Goal: Transaction & Acquisition: Purchase product/service

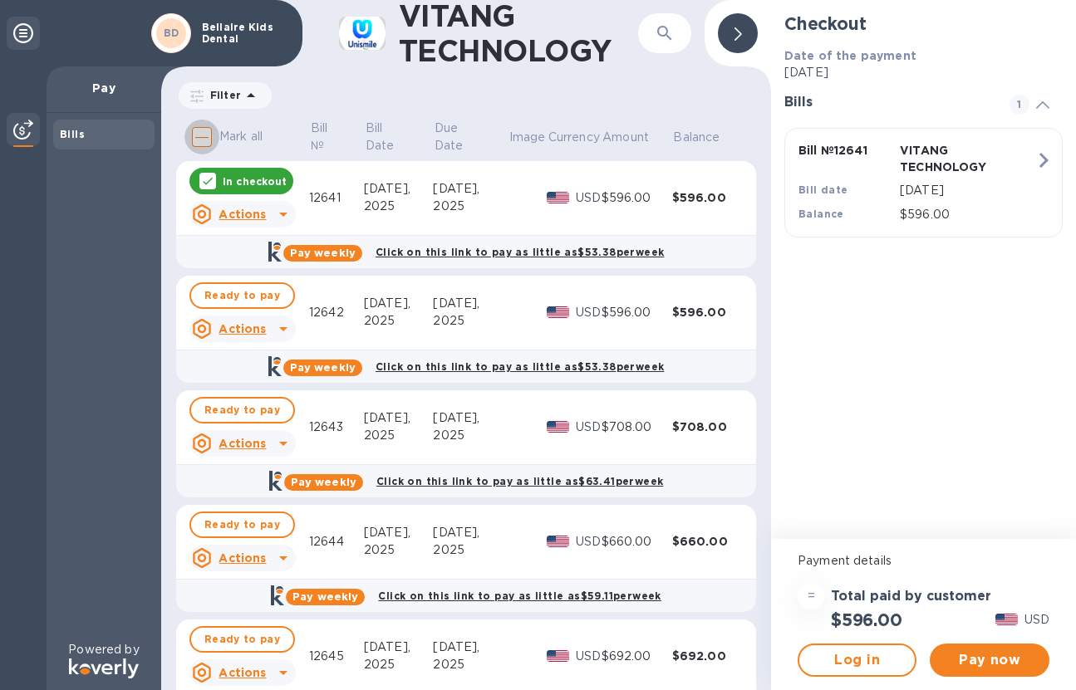
click at [203, 141] on input "Mark all" at bounding box center [201, 137] width 35 height 35
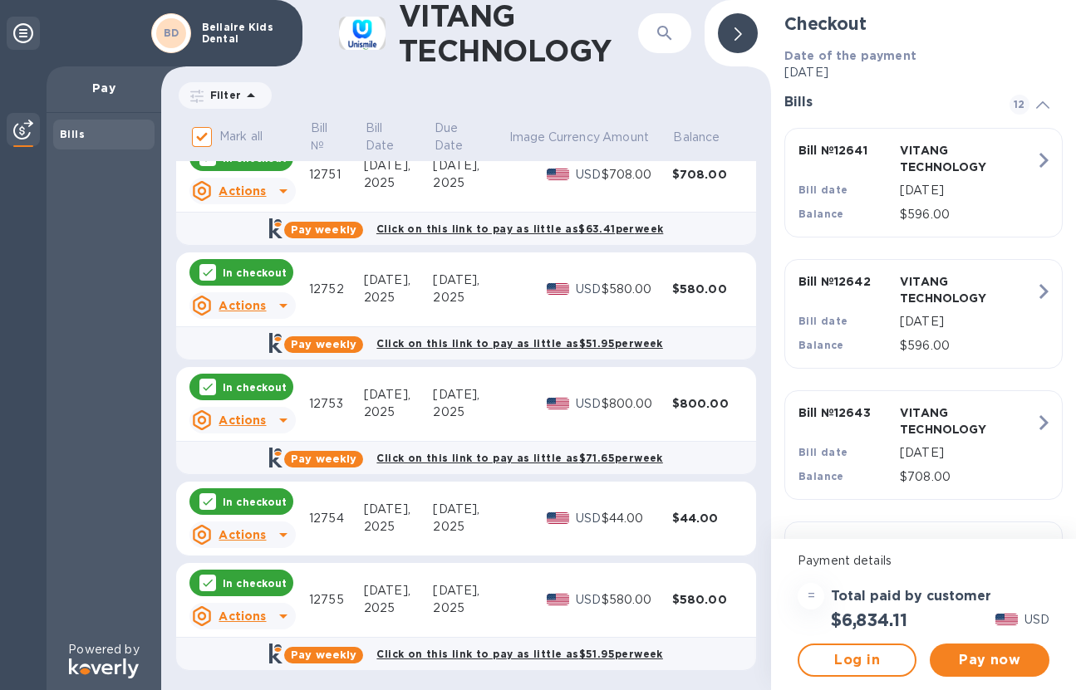
scroll to position [828, 0]
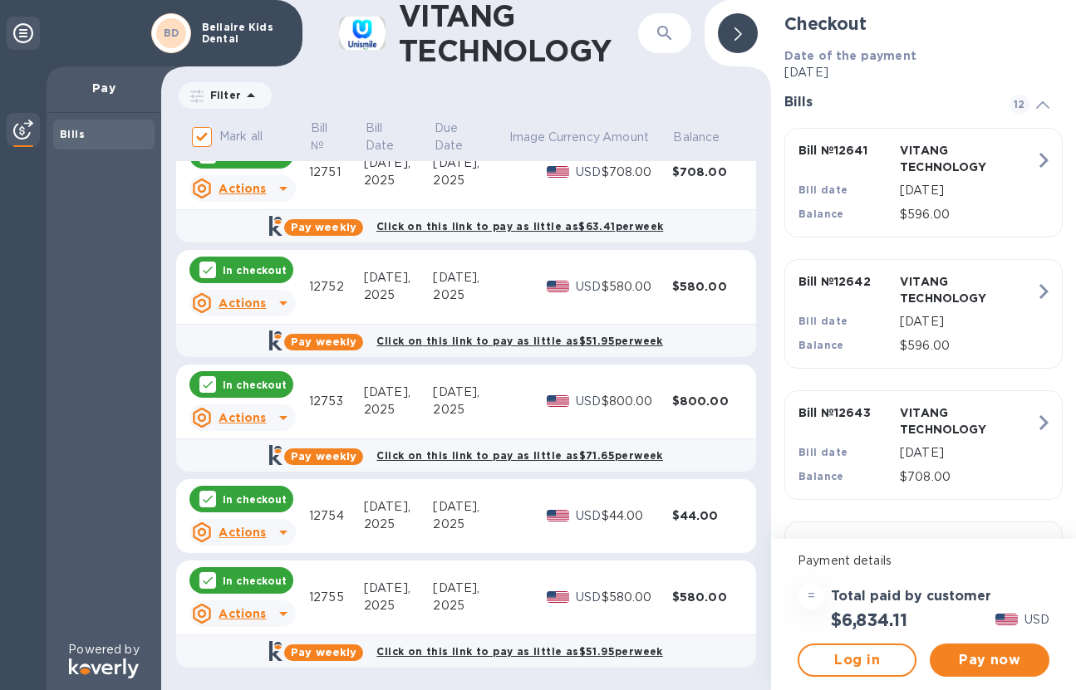
click at [207, 581] on icon at bounding box center [207, 580] width 13 height 13
click at [205, 504] on icon at bounding box center [207, 499] width 13 height 13
click at [206, 385] on icon at bounding box center [207, 384] width 13 height 13
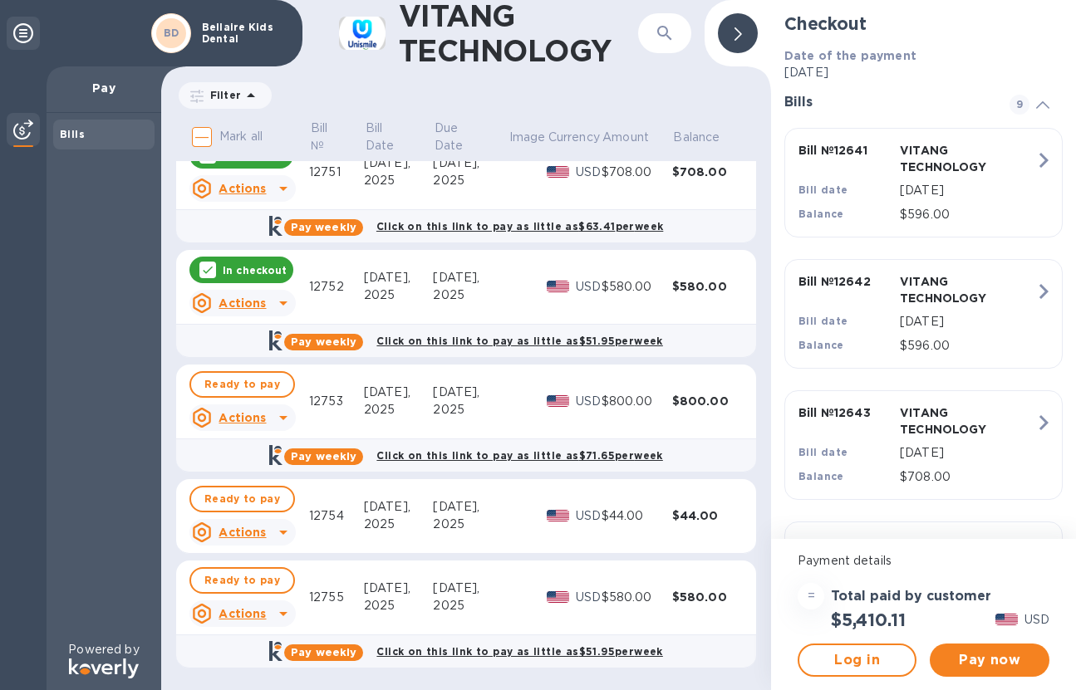
click at [210, 262] on div at bounding box center [207, 270] width 17 height 17
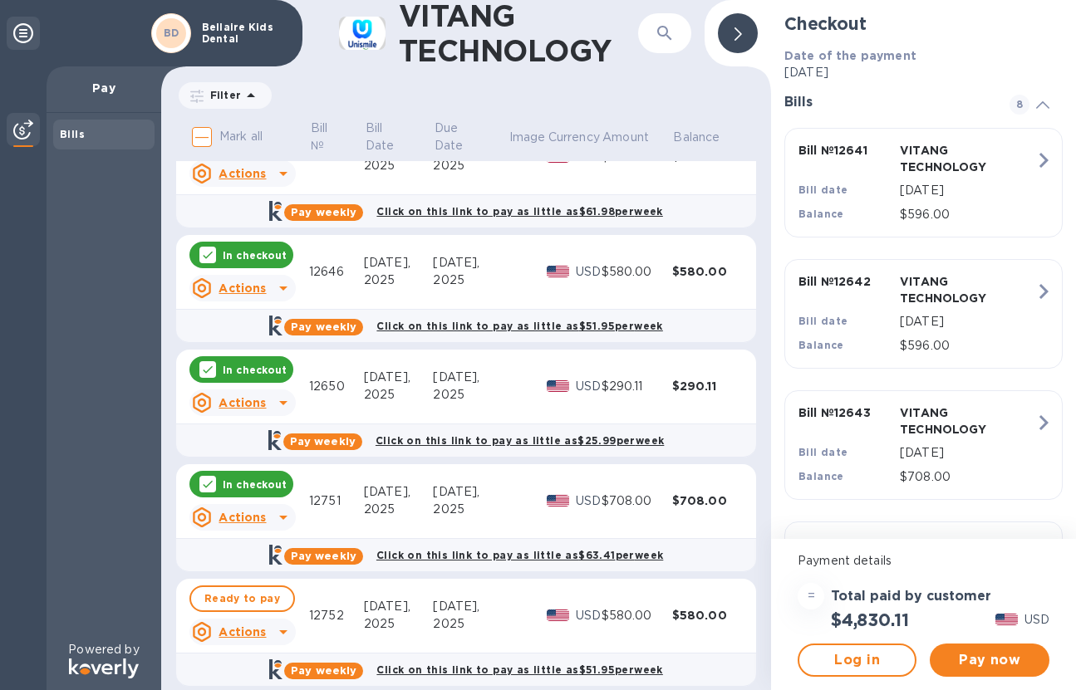
scroll to position [496, 0]
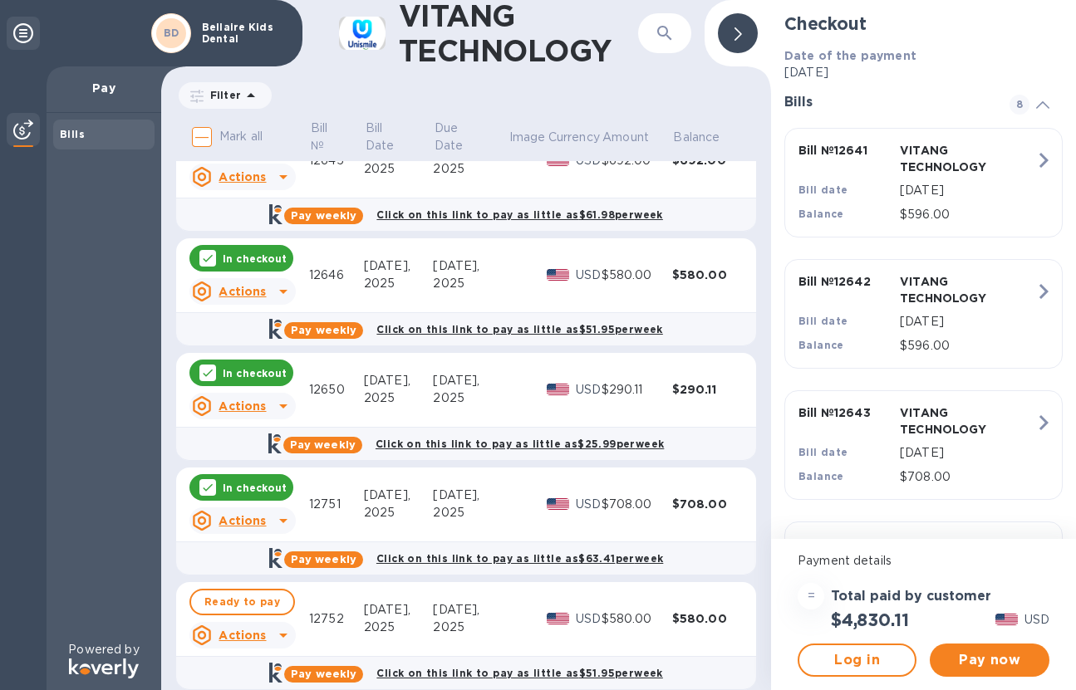
click at [203, 483] on icon at bounding box center [207, 487] width 13 height 13
click at [205, 375] on icon at bounding box center [208, 373] width 10 height 7
click at [202, 262] on icon at bounding box center [207, 258] width 13 height 13
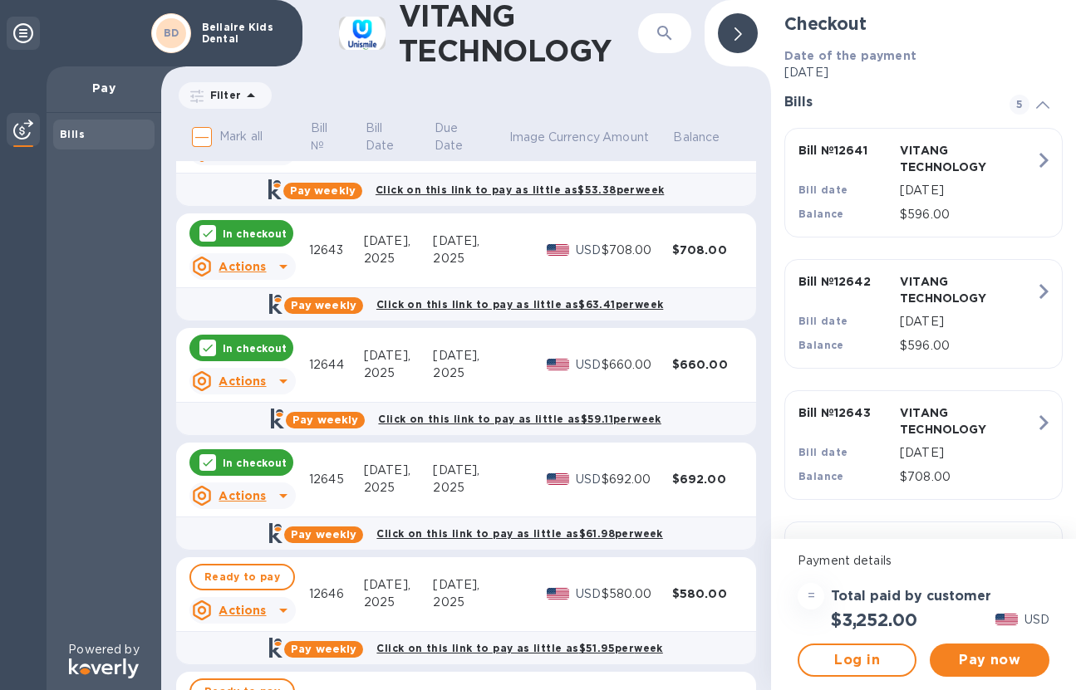
scroll to position [164, 0]
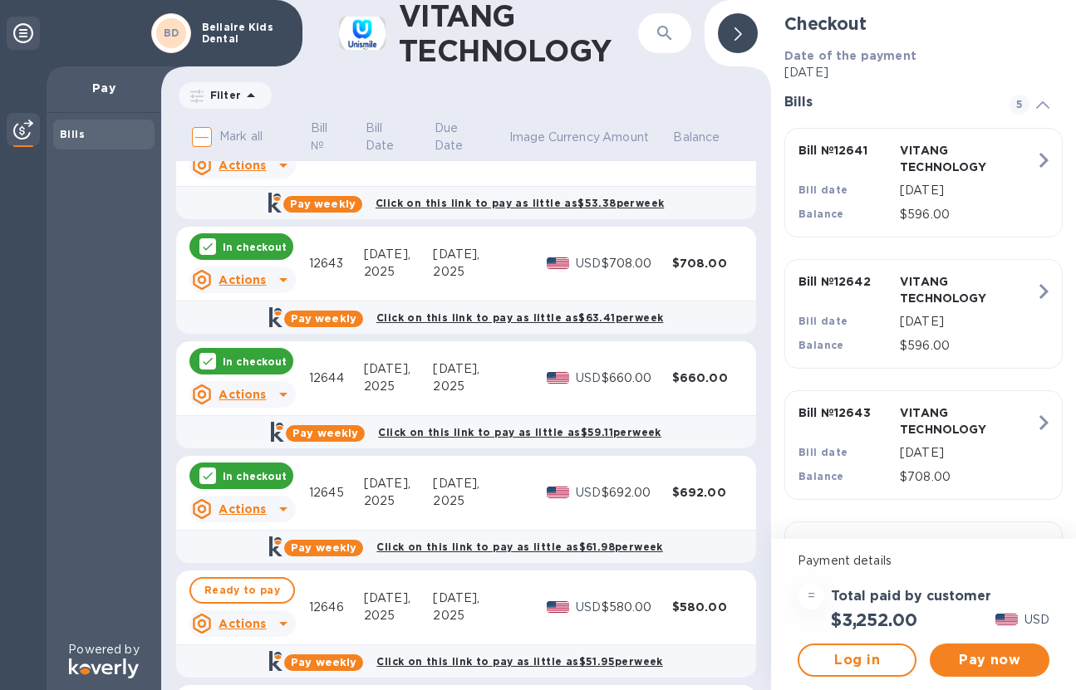
click at [210, 476] on icon at bounding box center [207, 475] width 13 height 13
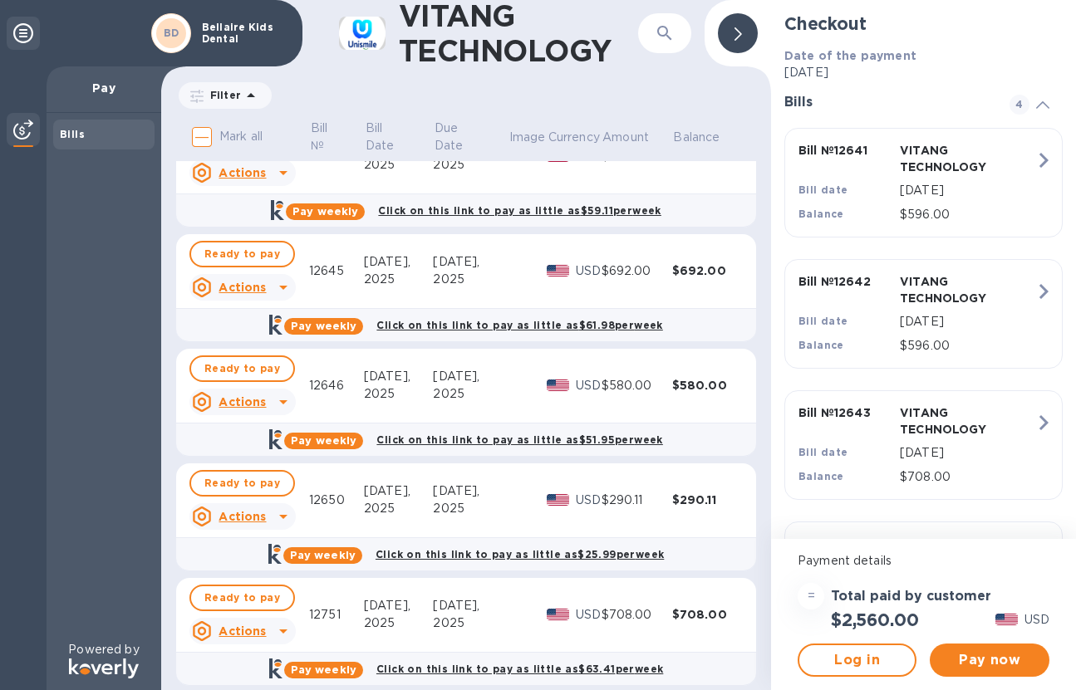
scroll to position [415, 0]
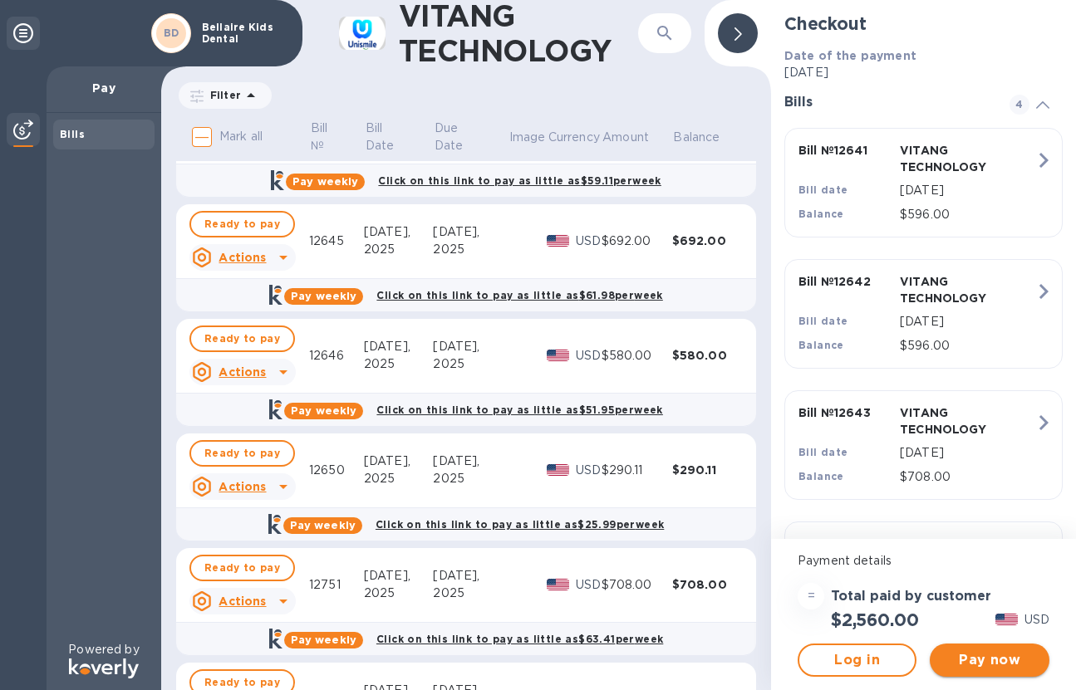
click at [992, 661] on span "Pay now" at bounding box center [989, 660] width 92 height 20
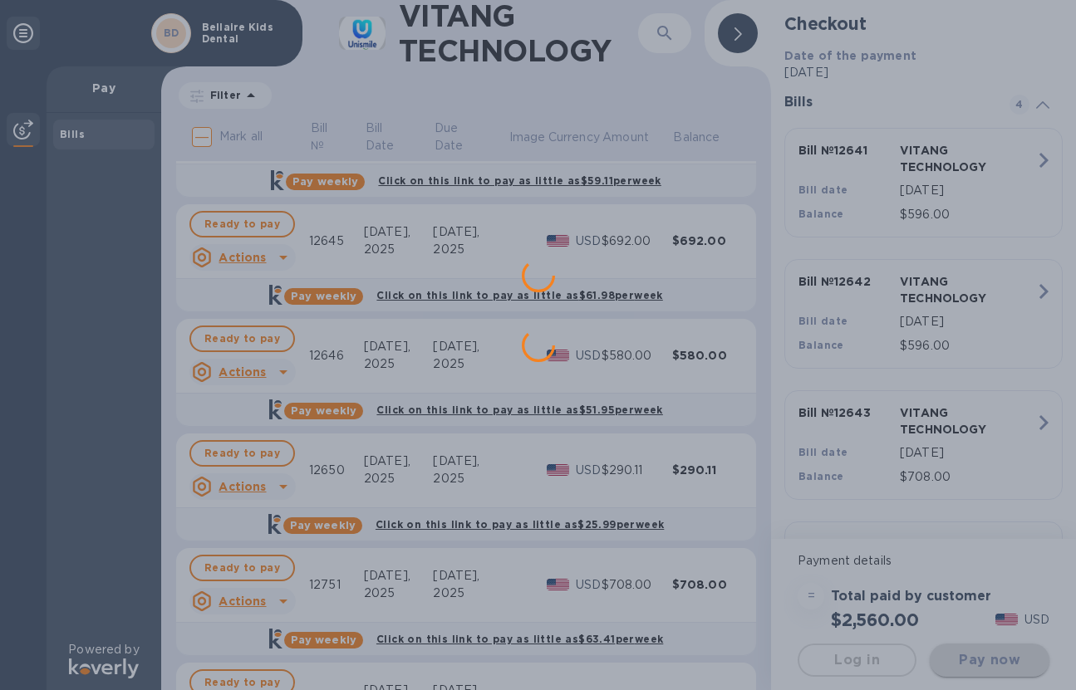
scroll to position [0, 0]
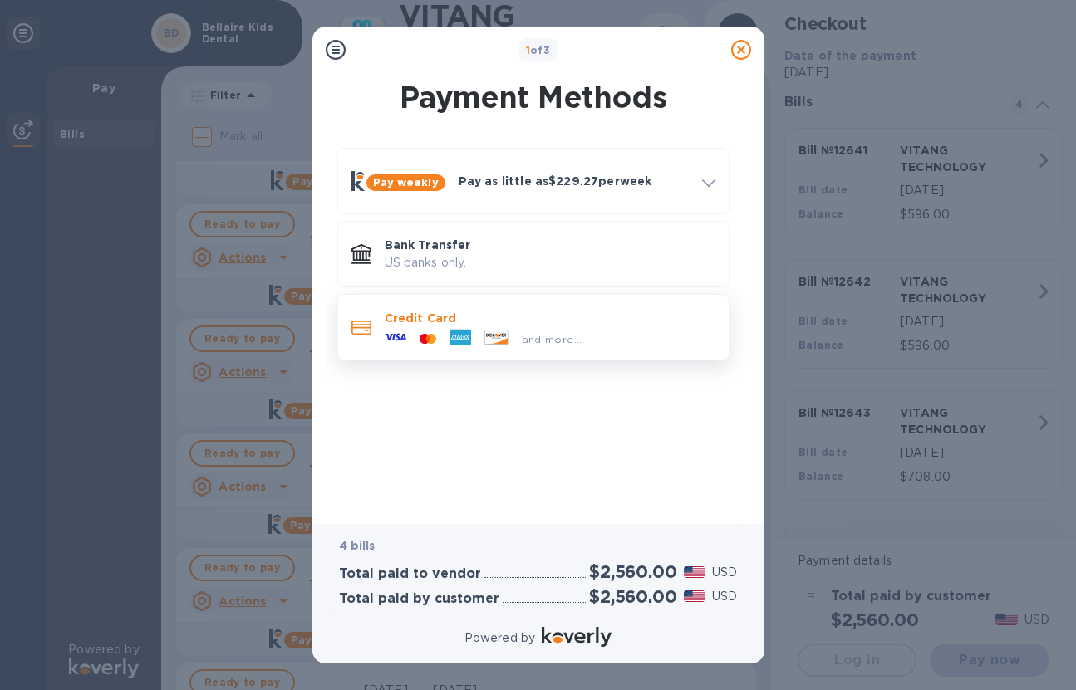
click at [620, 320] on p "Credit Card" at bounding box center [550, 318] width 331 height 17
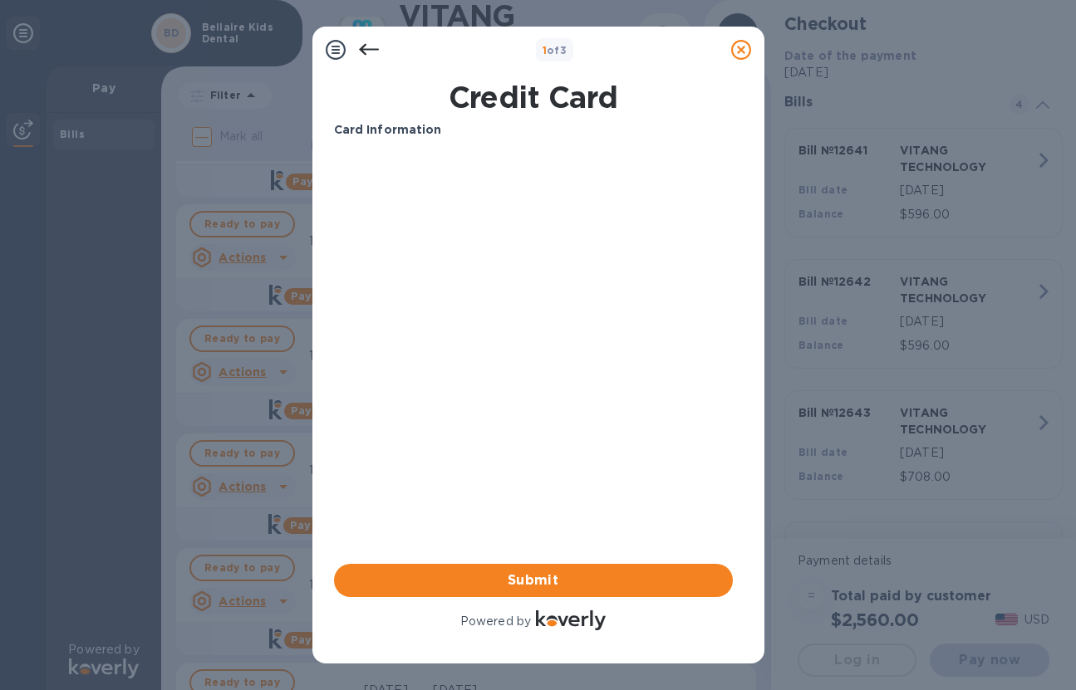
click at [572, 148] on div "Your browser does not support iframes" at bounding box center [533, 278] width 412 height 266
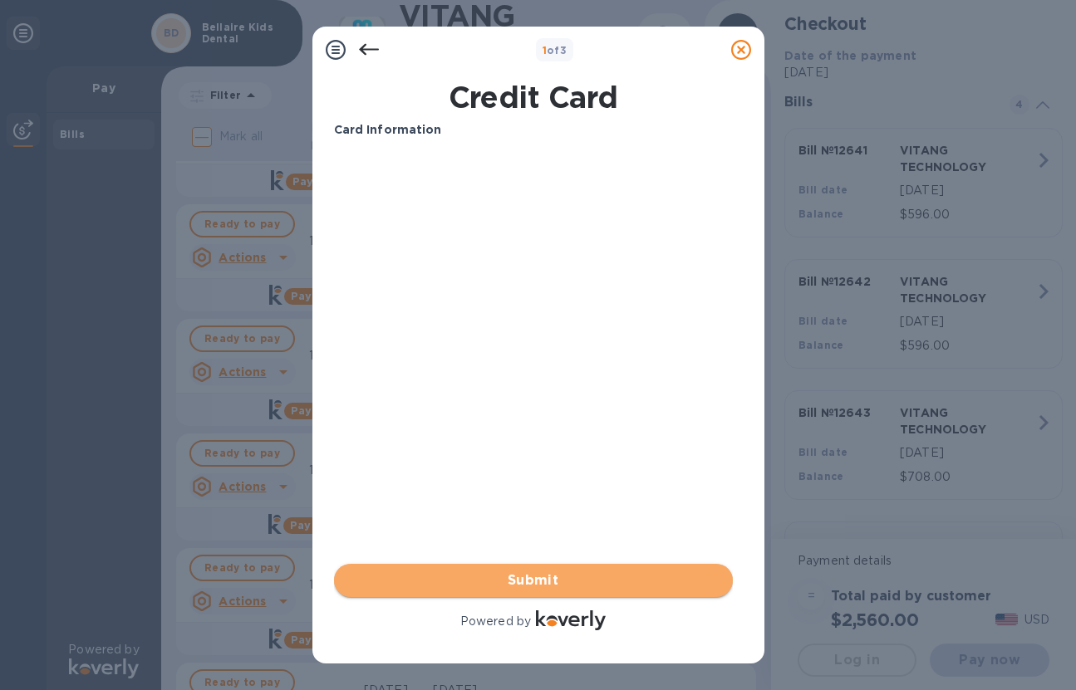
click at [591, 577] on span "Submit" at bounding box center [533, 581] width 372 height 20
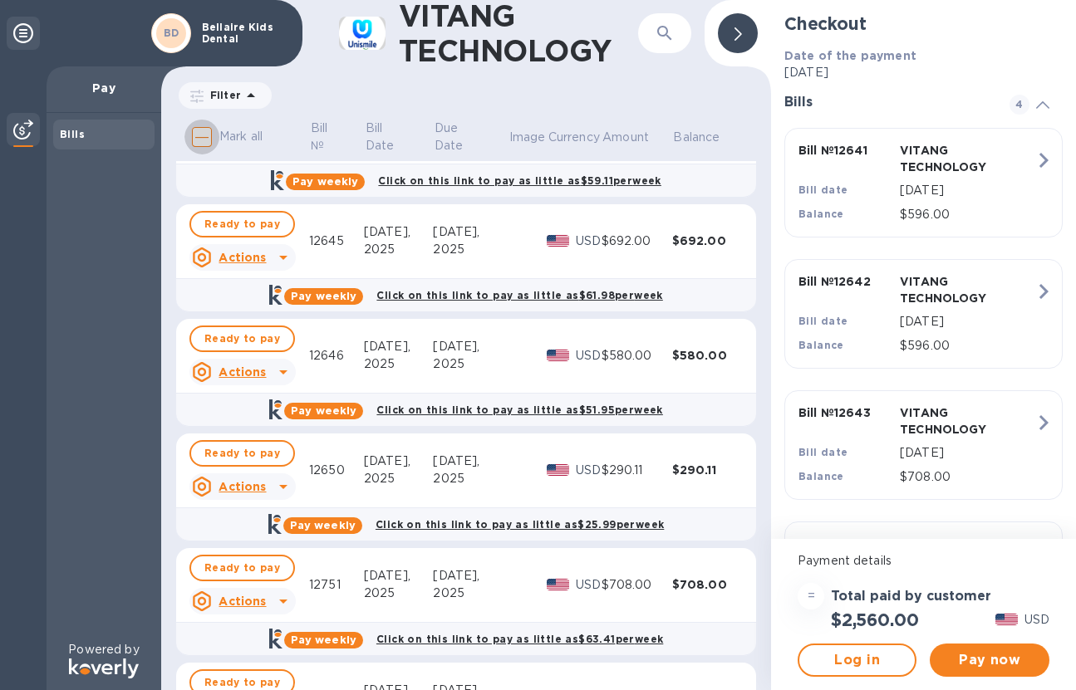
click at [204, 140] on input "Mark all" at bounding box center [201, 137] width 35 height 35
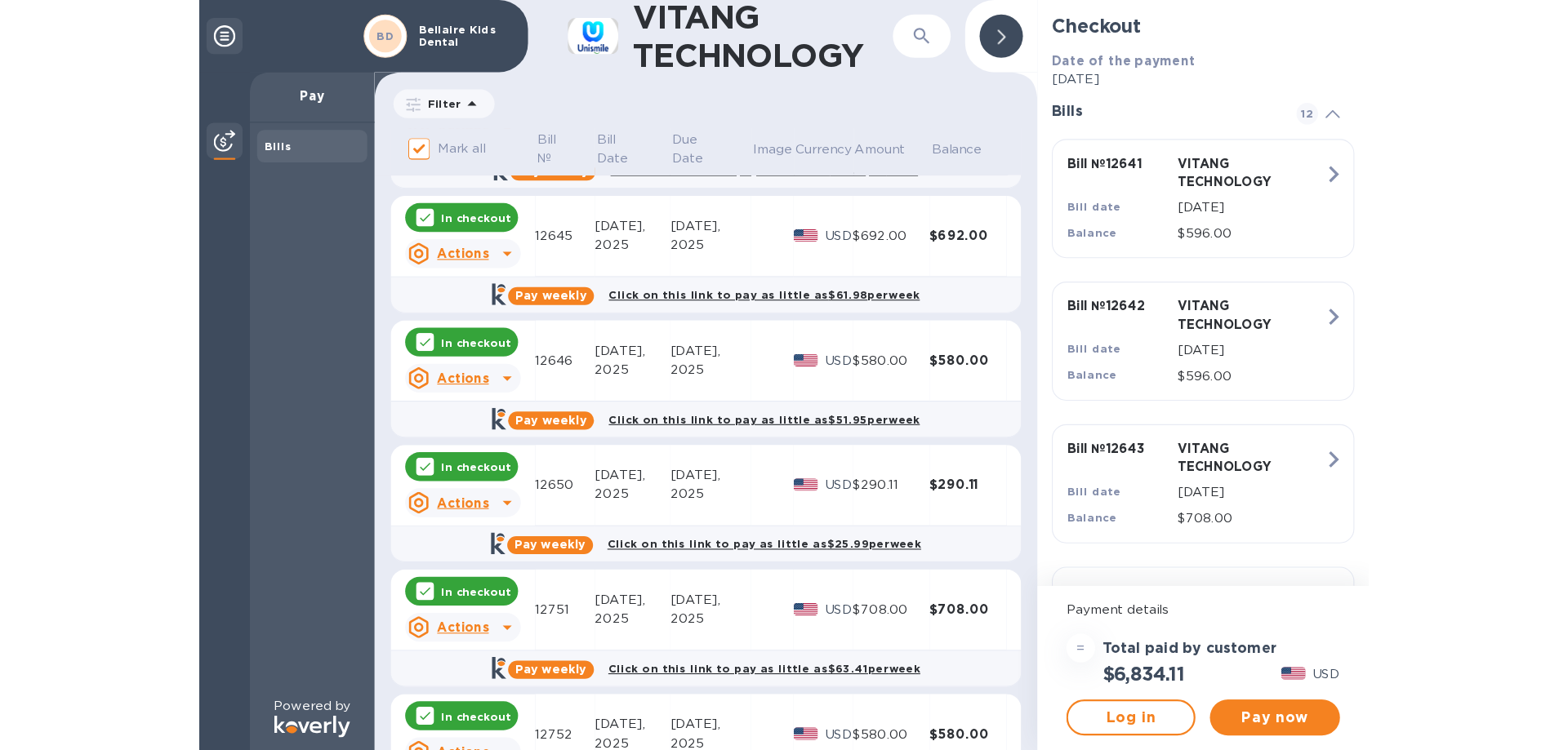
scroll to position [406, 0]
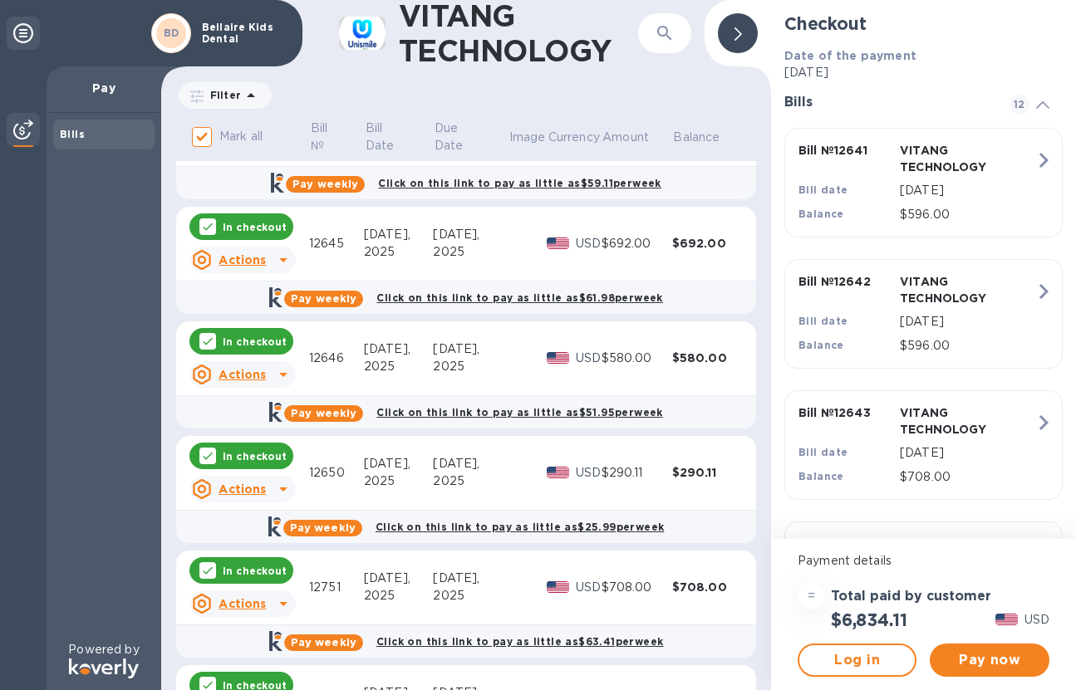
click at [210, 223] on icon at bounding box center [207, 226] width 13 height 13
checkbox input "false"
click at [209, 341] on icon at bounding box center [208, 341] width 10 height 7
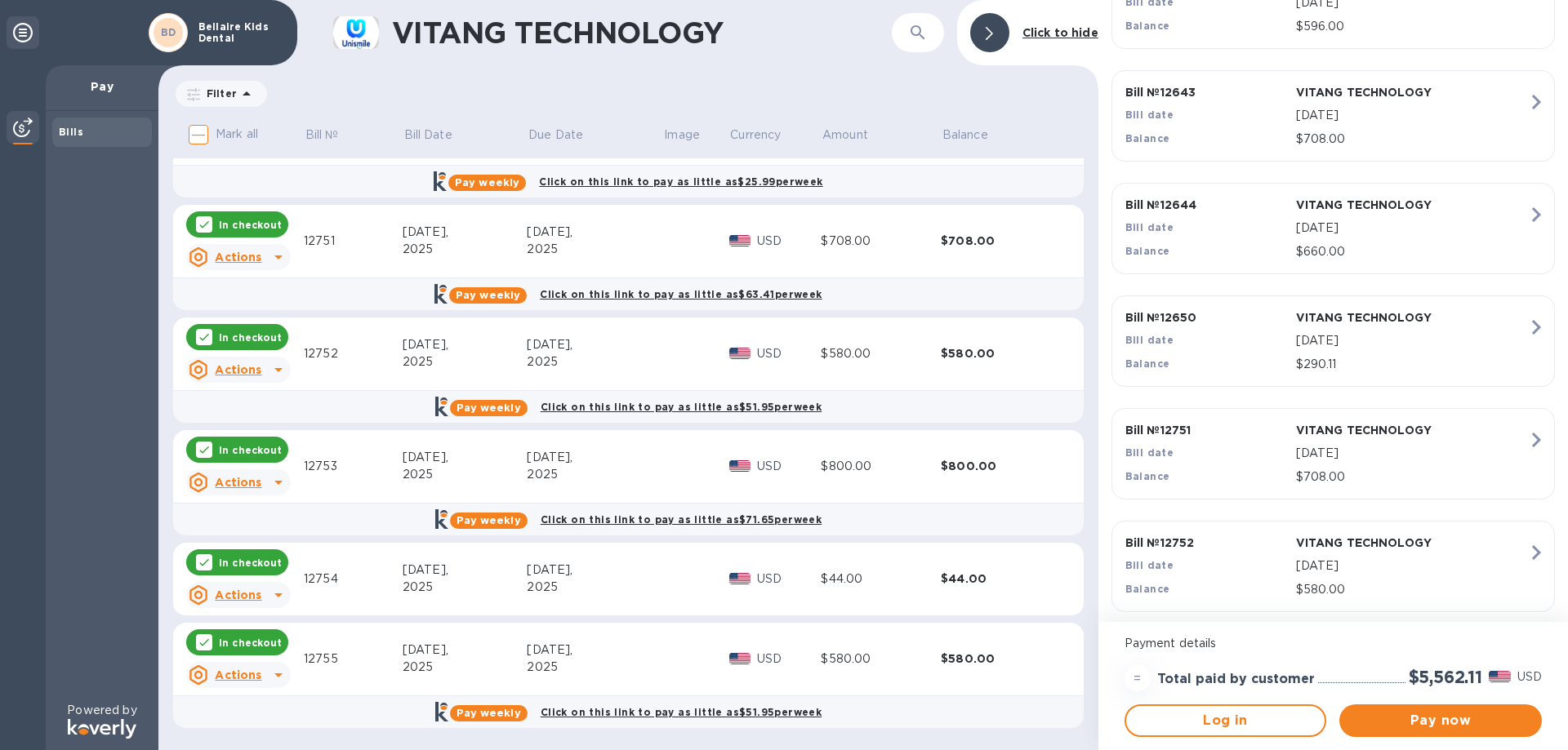
scroll to position [326, 0]
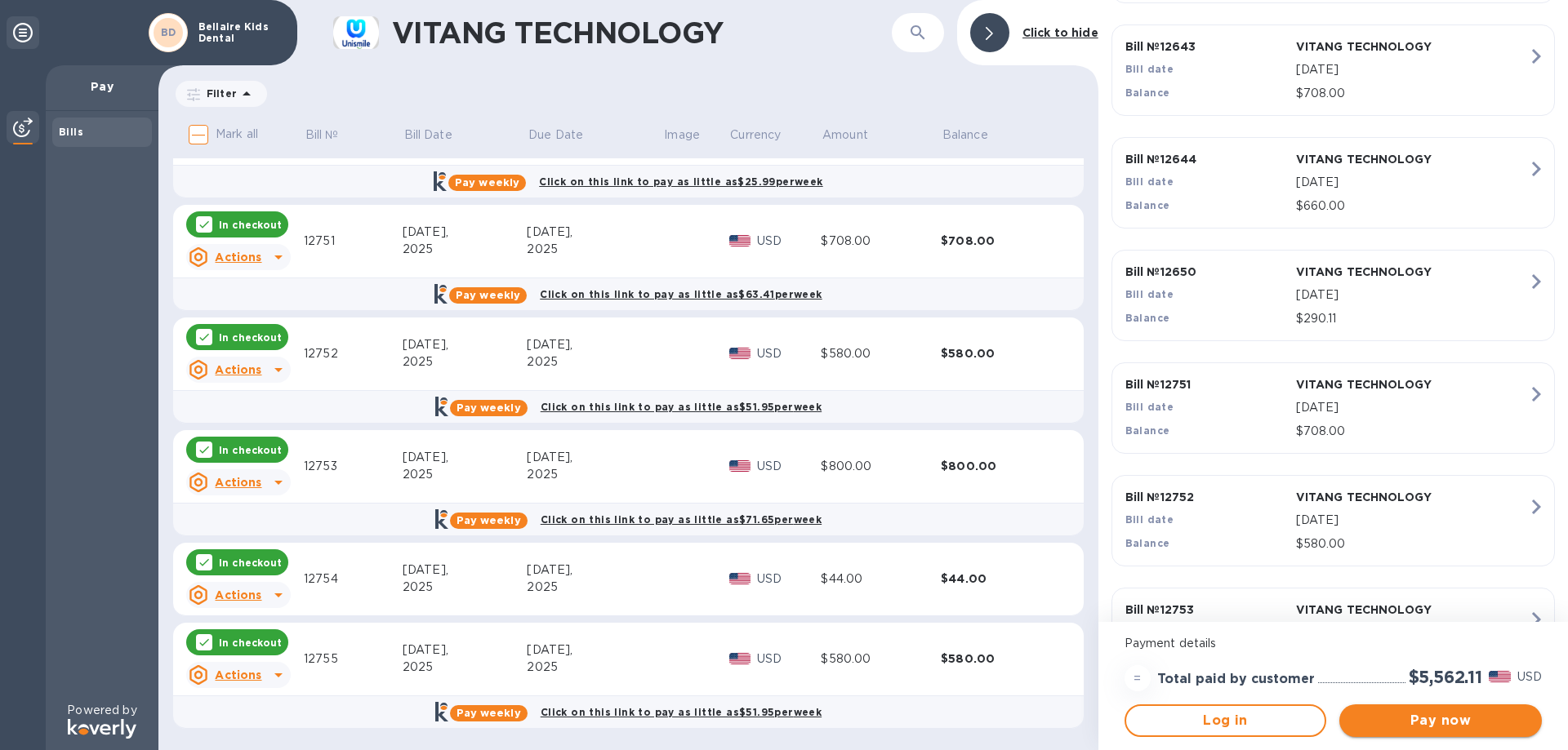
click at [1057, 677] on span "Pay now" at bounding box center [1439, 721] width 176 height 20
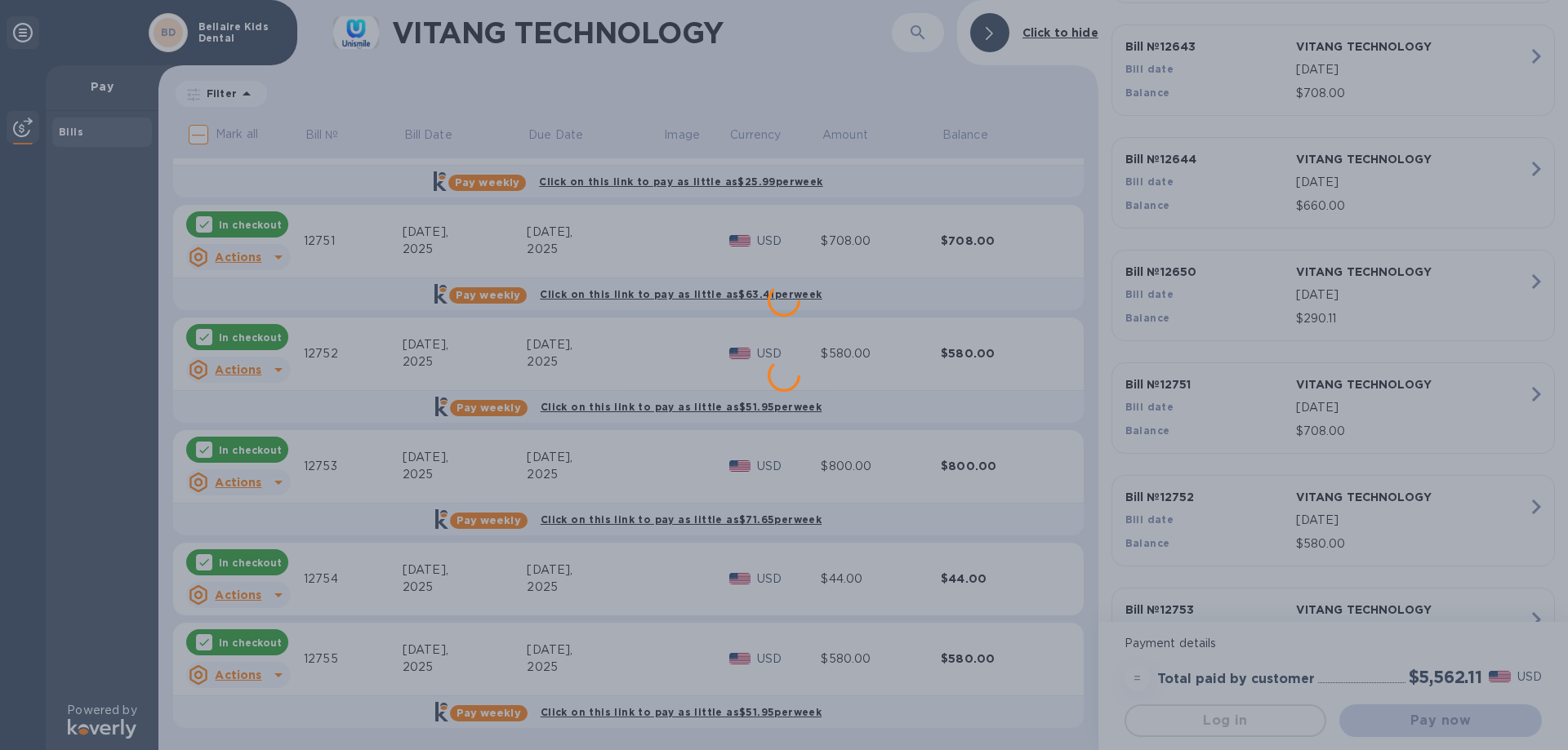
scroll to position [0, 0]
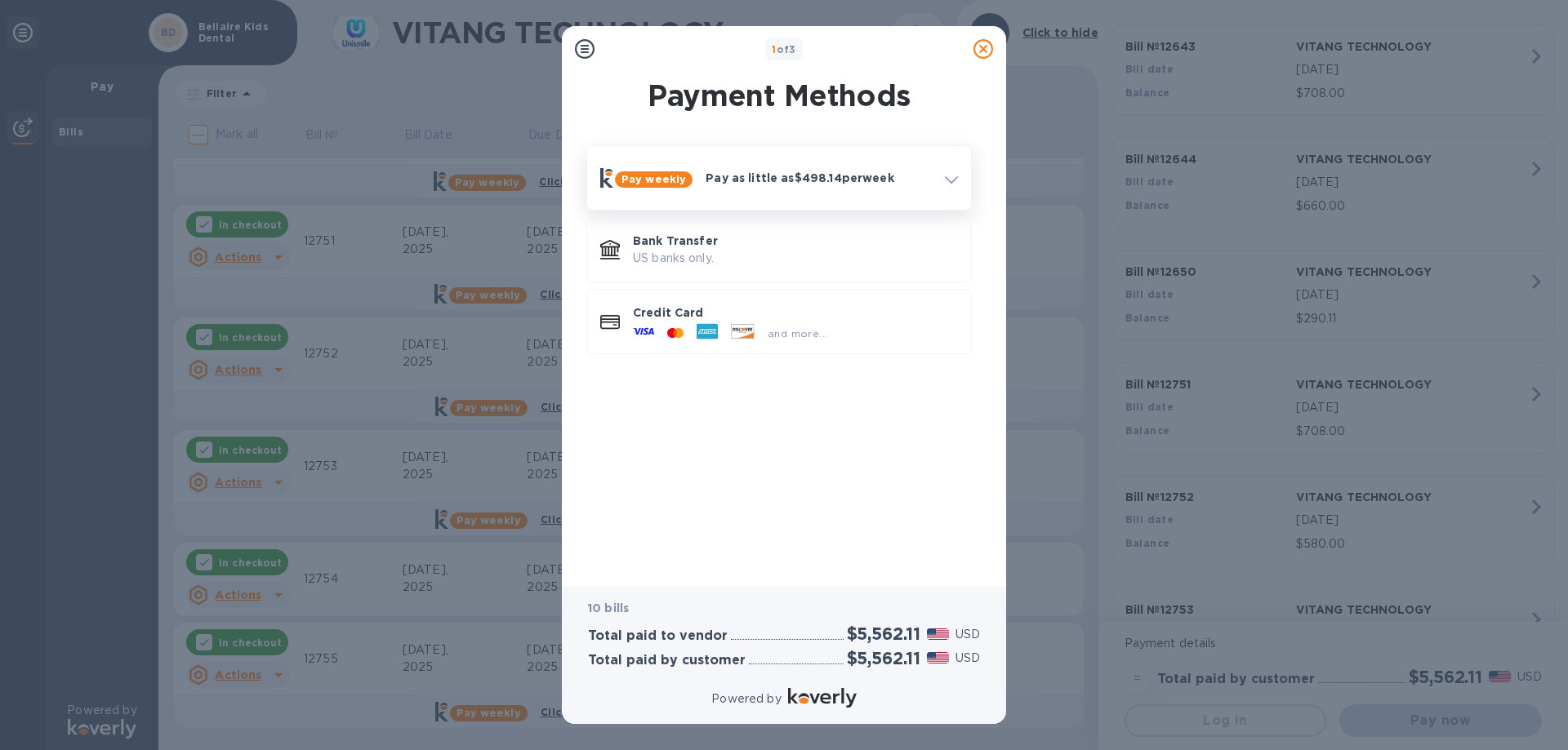
click at [952, 173] on span at bounding box center [951, 179] width 13 height 16
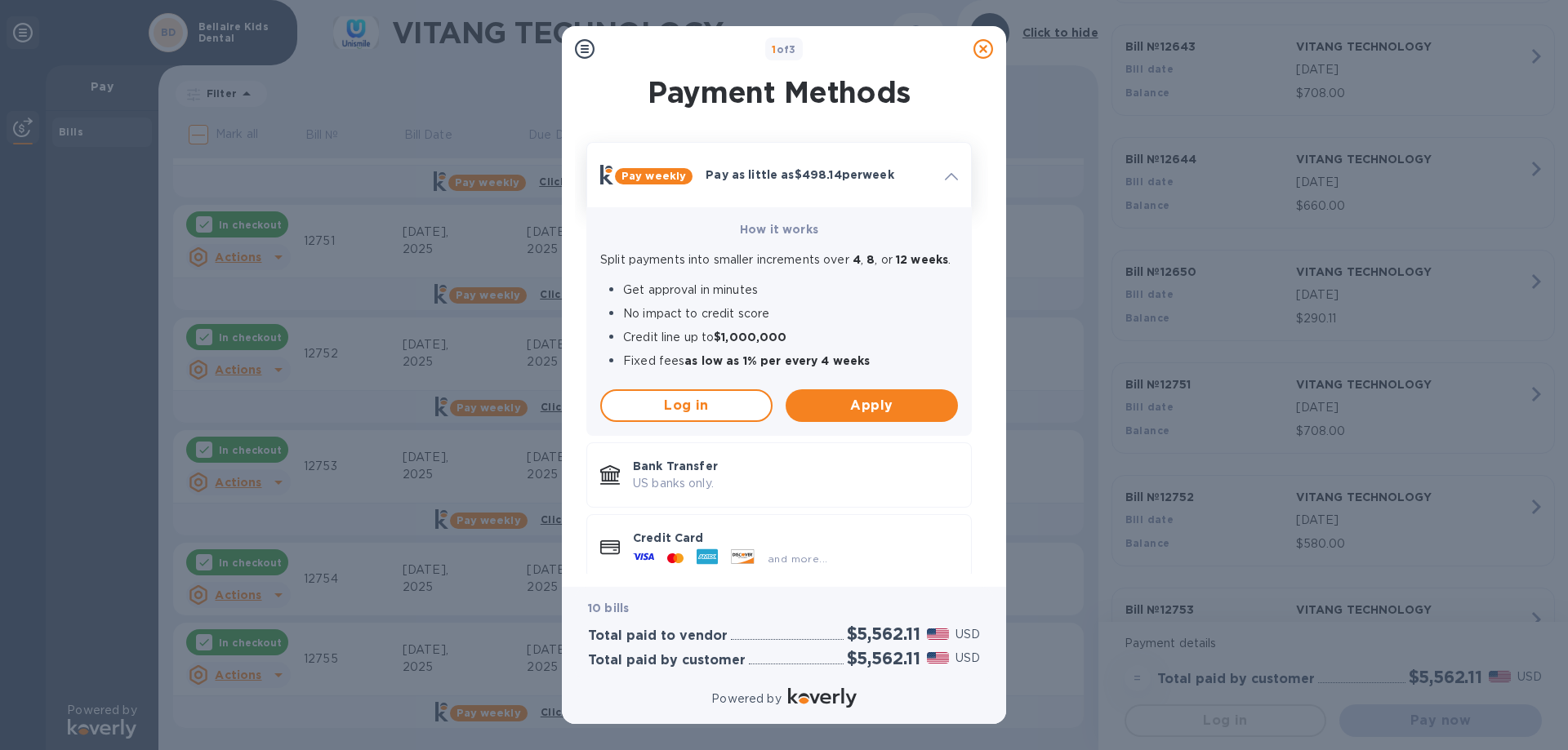
click at [954, 174] on icon at bounding box center [951, 176] width 13 height 7
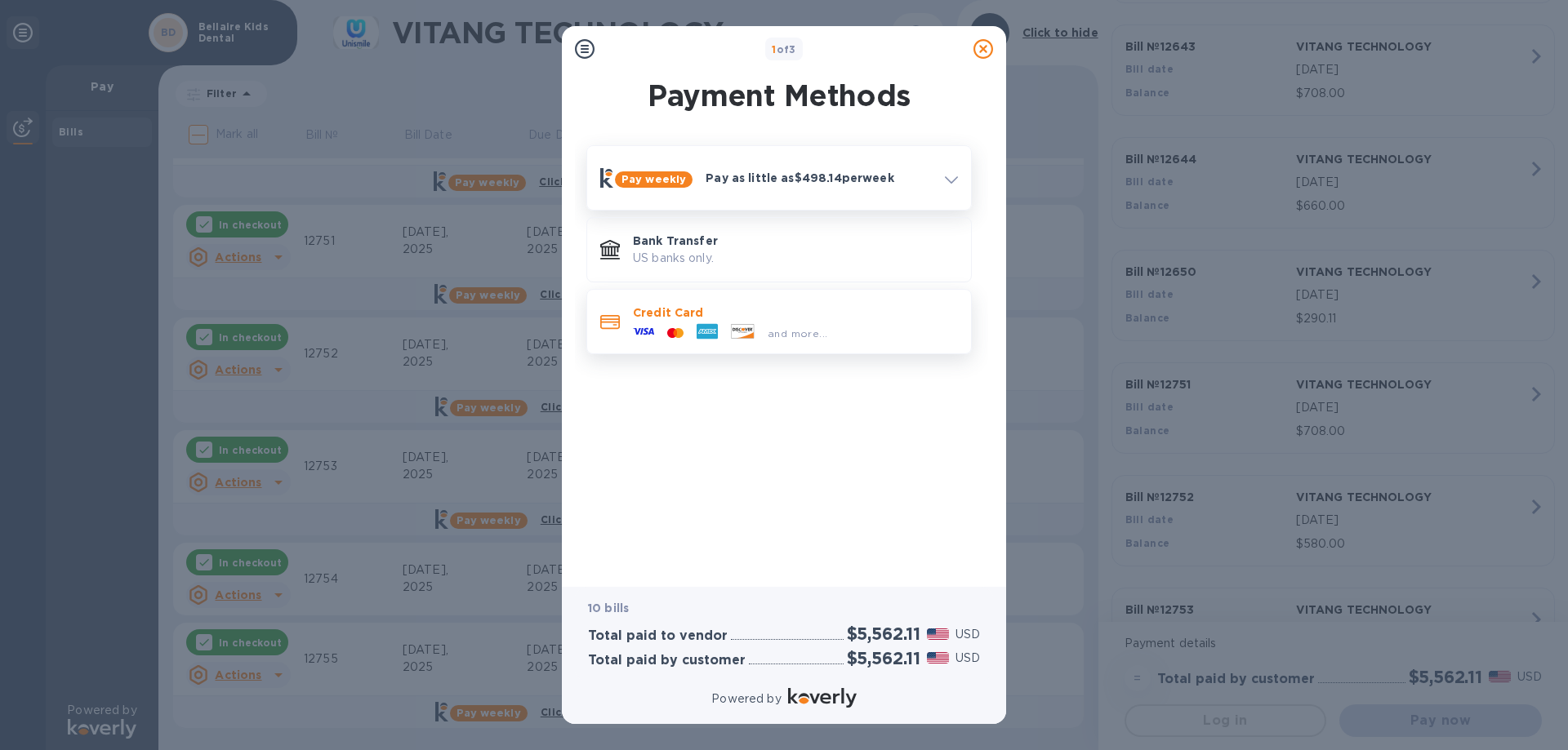
click at [652, 316] on p "Credit Card" at bounding box center [795, 313] width 325 height 17
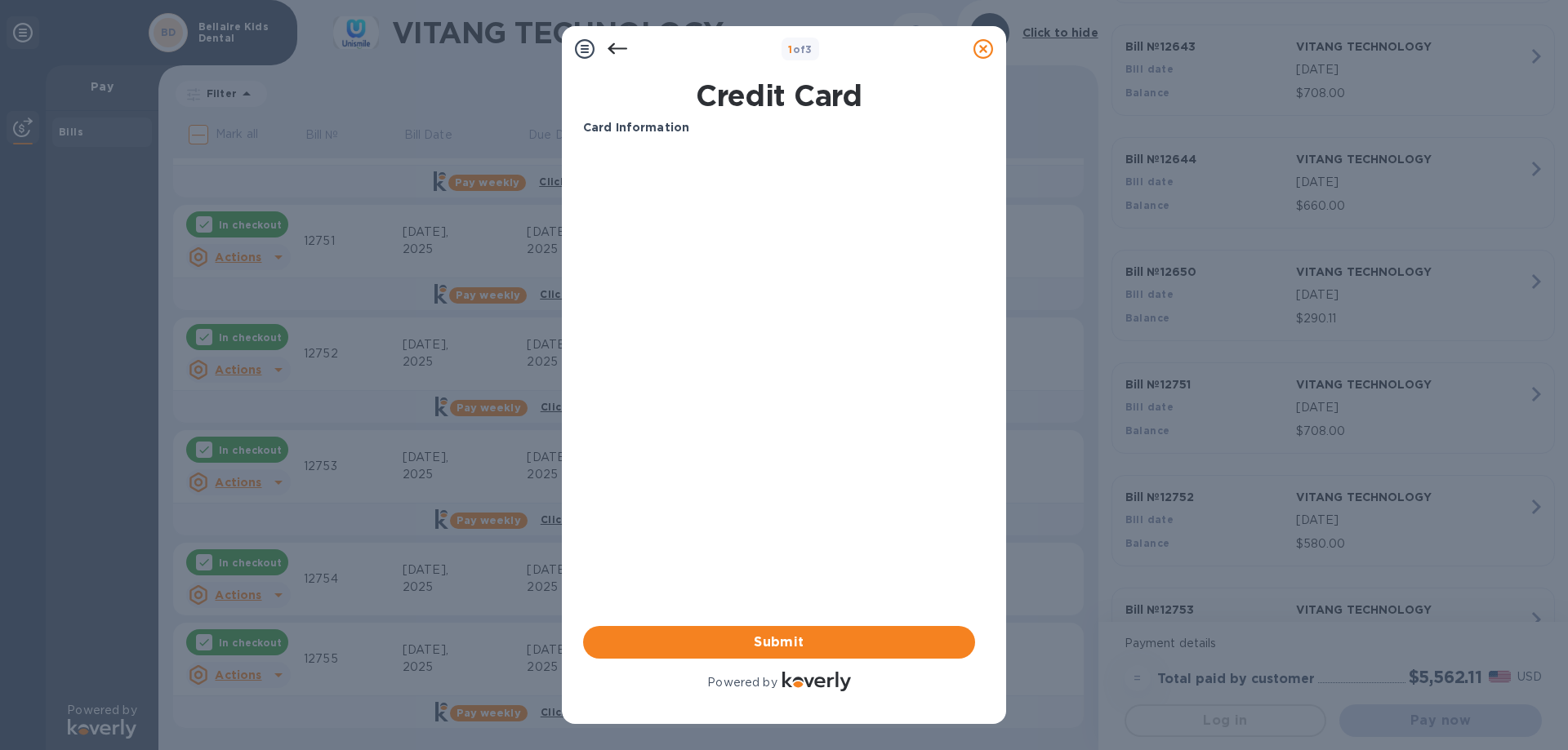
click at [587, 49] on icon at bounding box center [585, 49] width 20 height 20
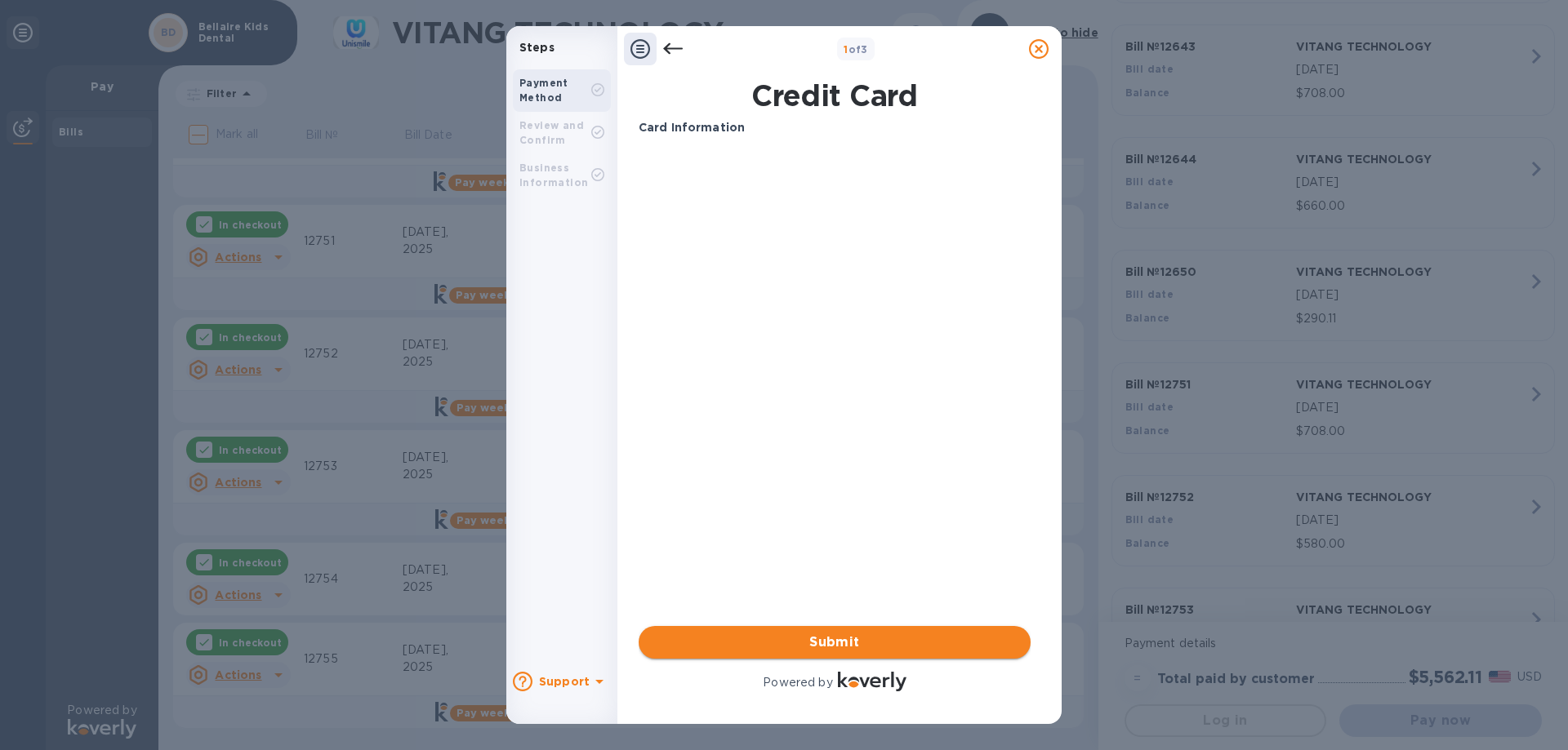
click at [796, 645] on span "Submit" at bounding box center [835, 643] width 366 height 20
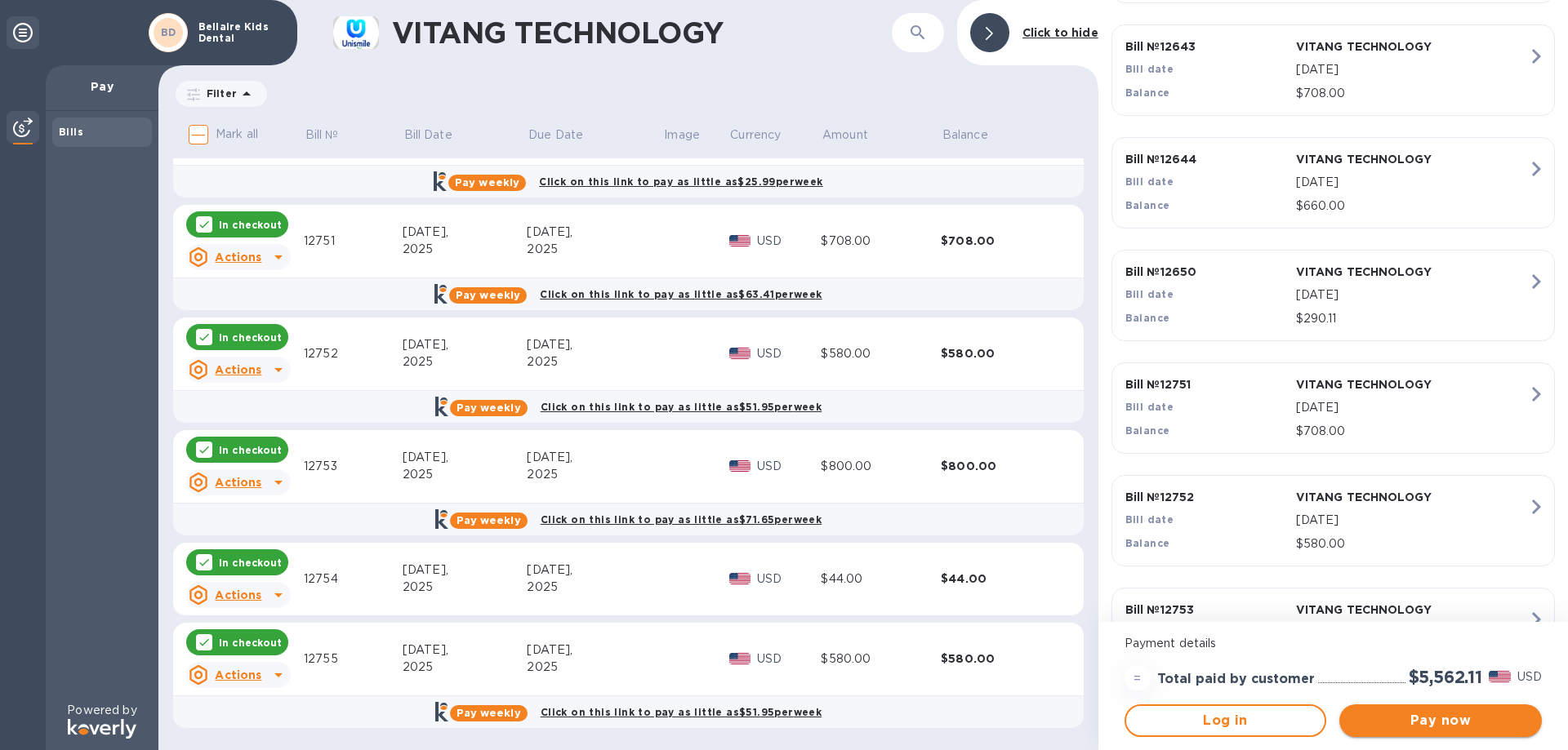
click at [1057, 677] on span "Pay now" at bounding box center [1439, 721] width 176 height 20
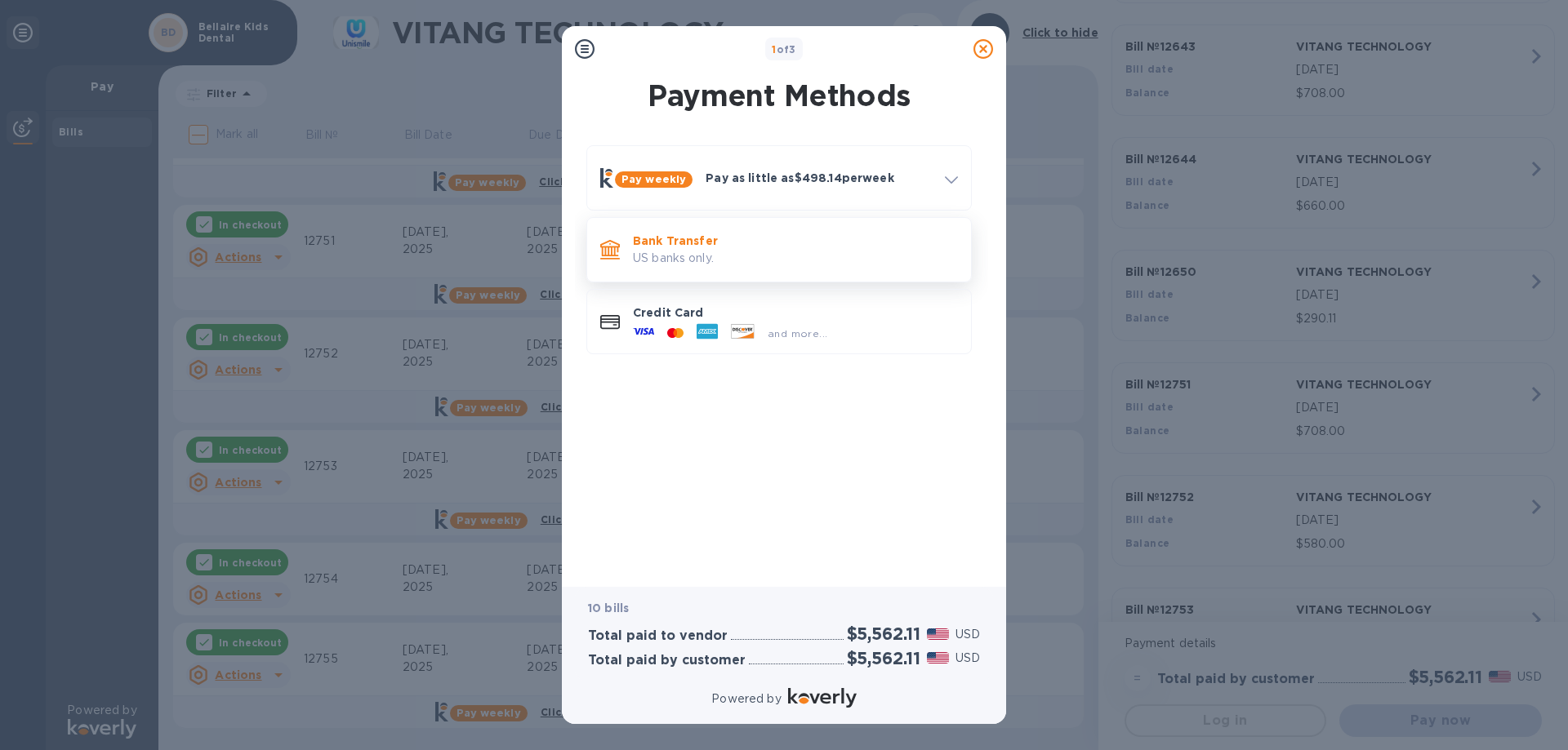
click at [706, 255] on p "US banks only." at bounding box center [795, 258] width 325 height 17
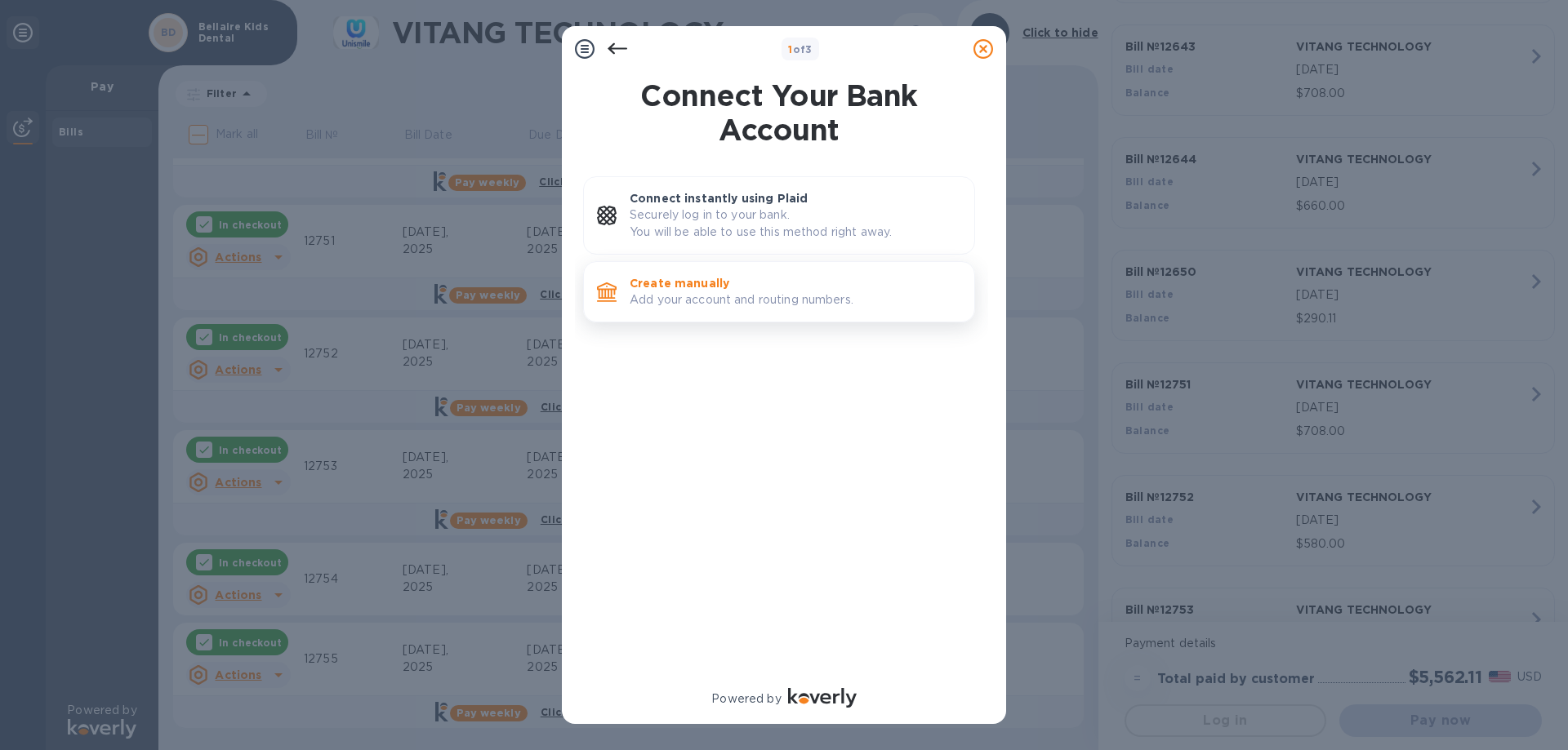
click at [711, 296] on p "Add your account and routing numbers." at bounding box center [794, 300] width 331 height 17
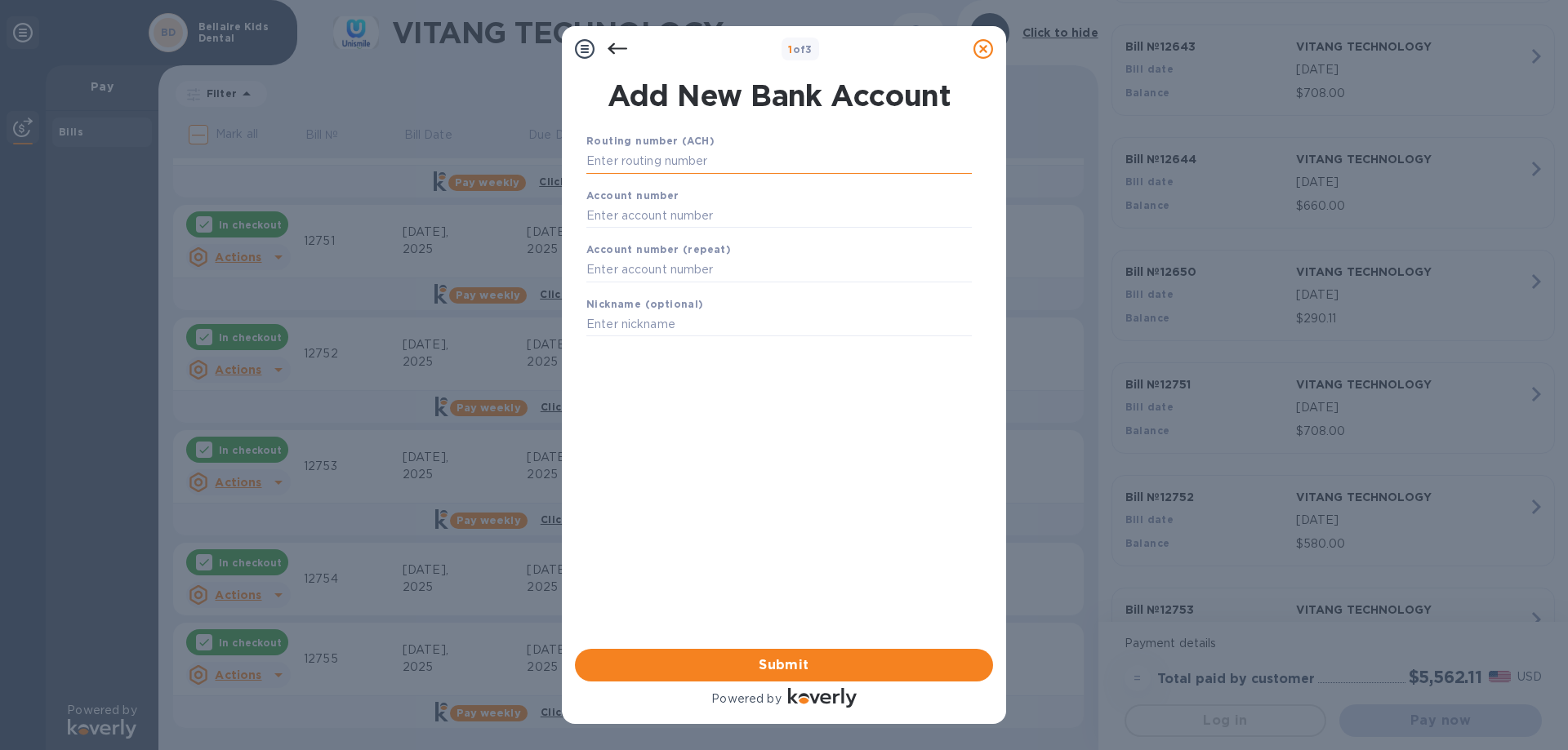
click at [722, 159] on input "text" at bounding box center [779, 161] width 385 height 25
type input "111000614"
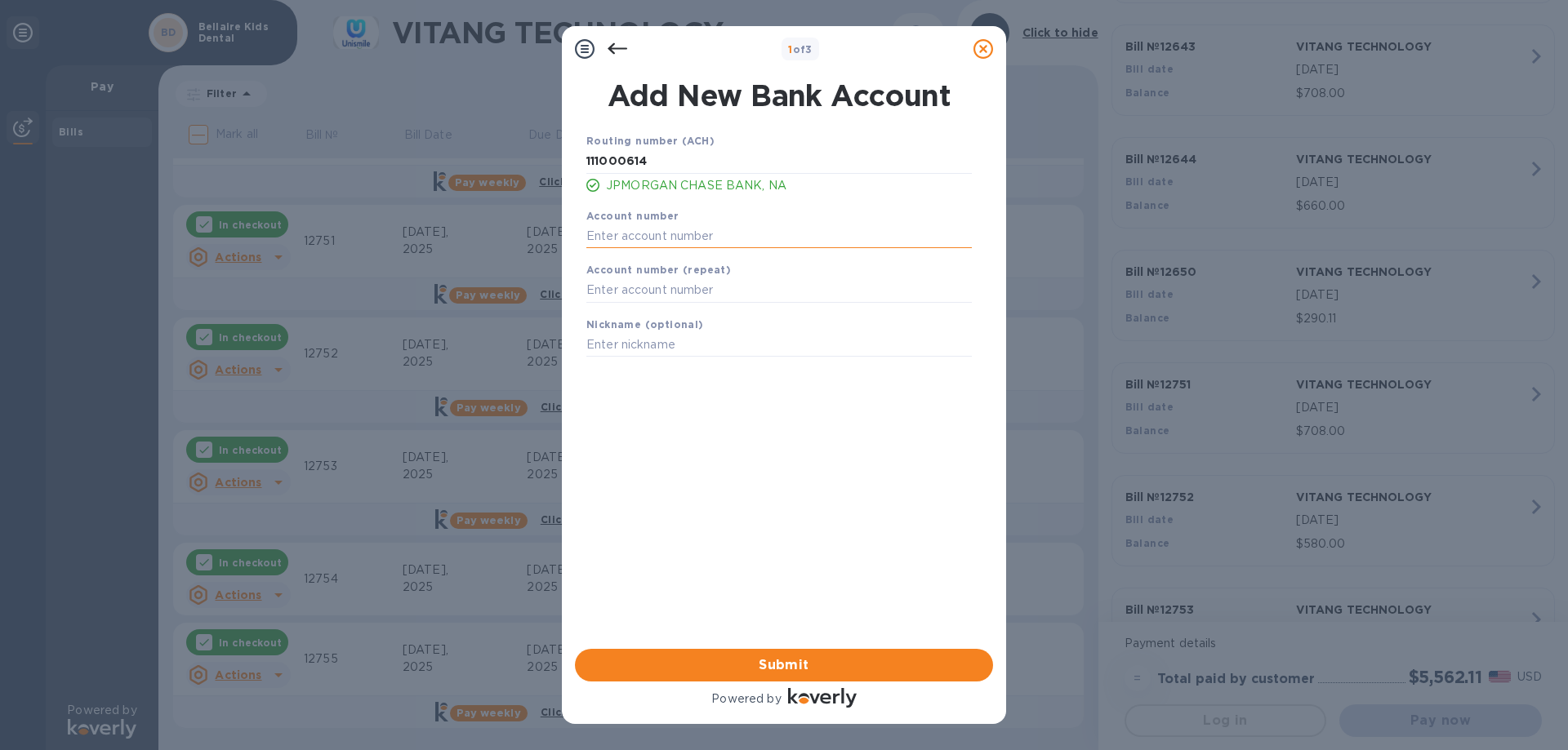
click at [614, 241] on input "text" at bounding box center [779, 236] width 385 height 25
type input "579921672"
click at [617, 289] on input "text" at bounding box center [779, 290] width 385 height 25
type input "579921672"
click at [611, 350] on input "text" at bounding box center [779, 345] width 385 height 25
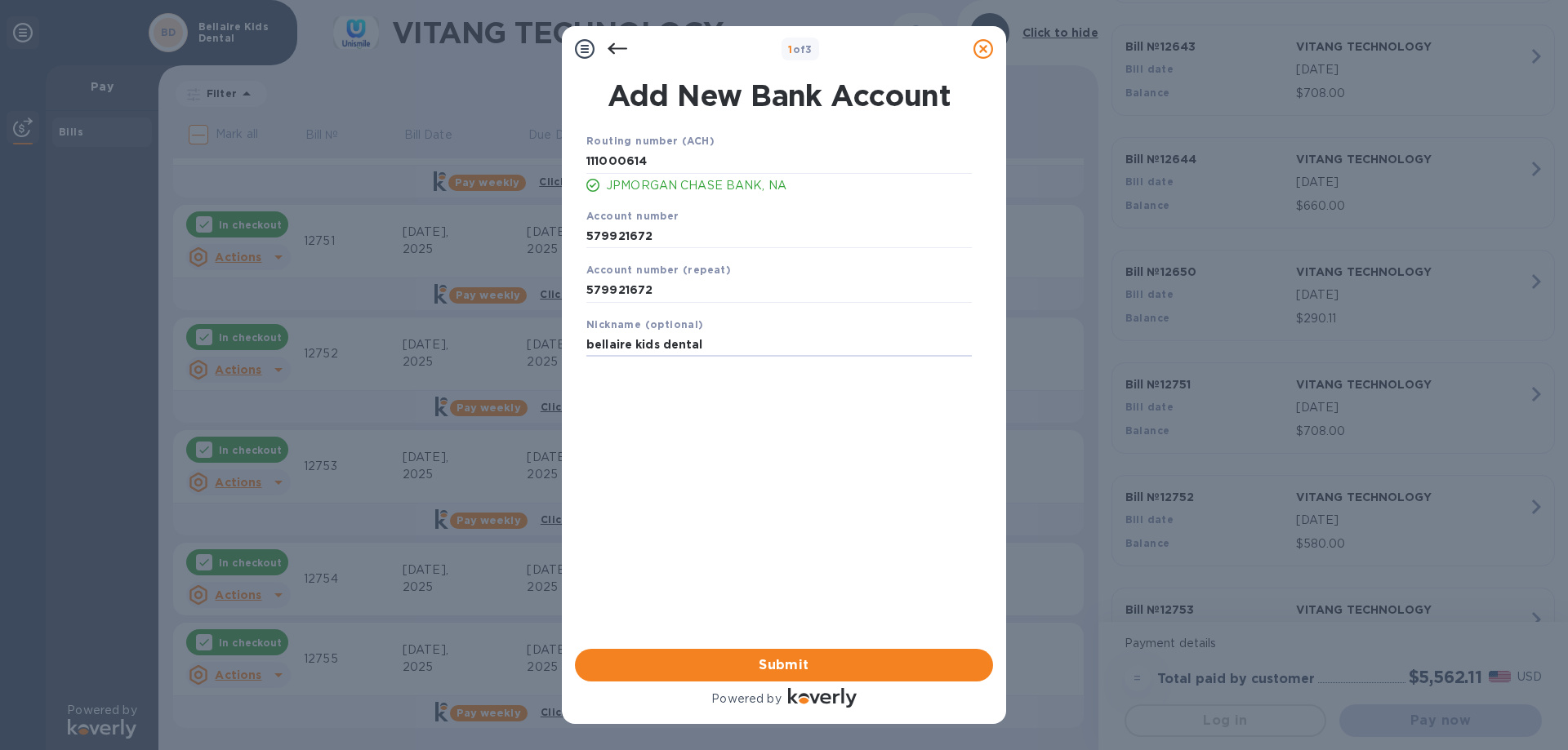
type input "bellaire kids dental"
click at [808, 430] on div "Routing number (ACH) [US_BANK_ROUTING_MICR] JPMORGAN CHASE BANK, NA Account num…" at bounding box center [779, 369] width 418 height 500
click at [795, 666] on span "Submit" at bounding box center [784, 665] width 392 height 20
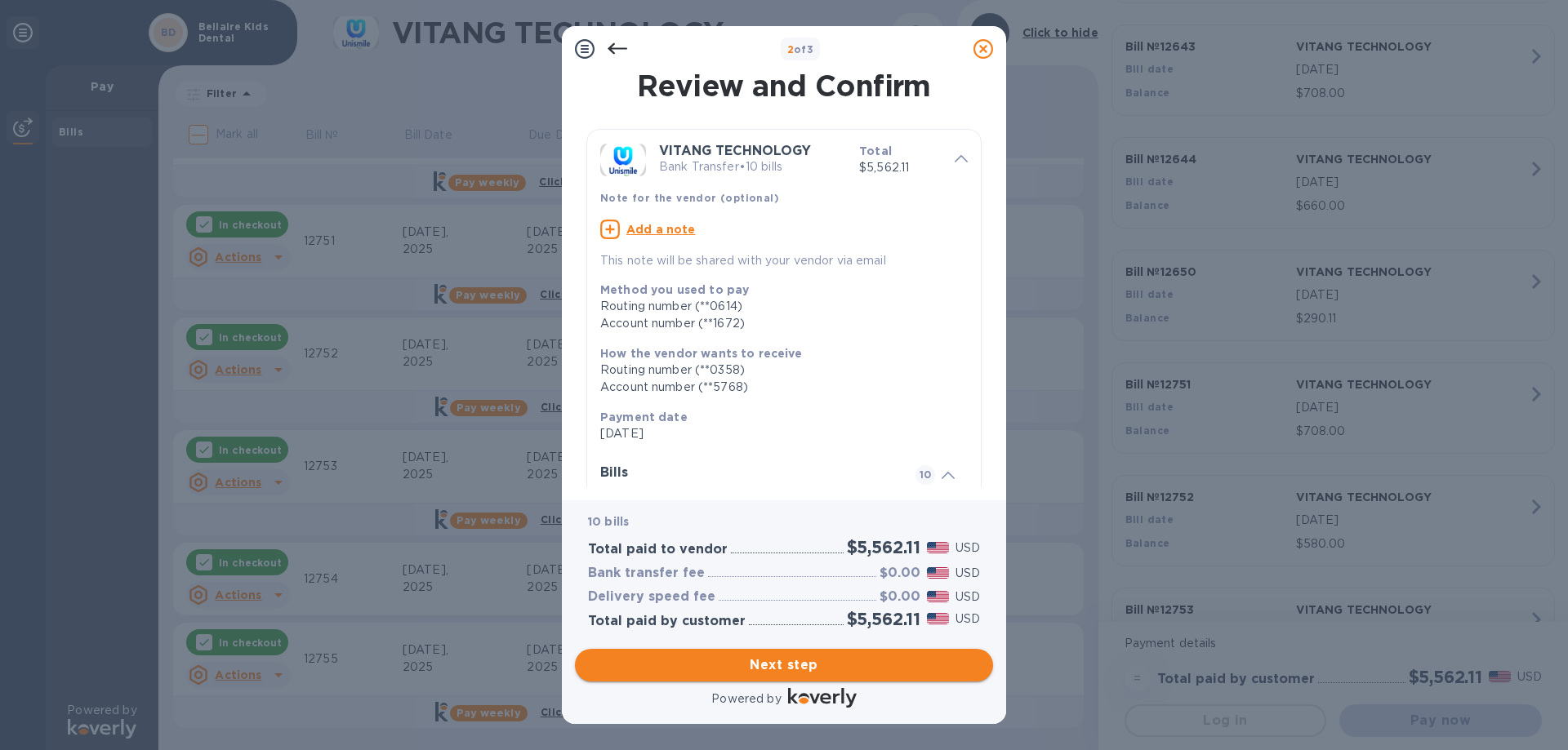
click at [840, 670] on span "Next step" at bounding box center [784, 665] width 392 height 20
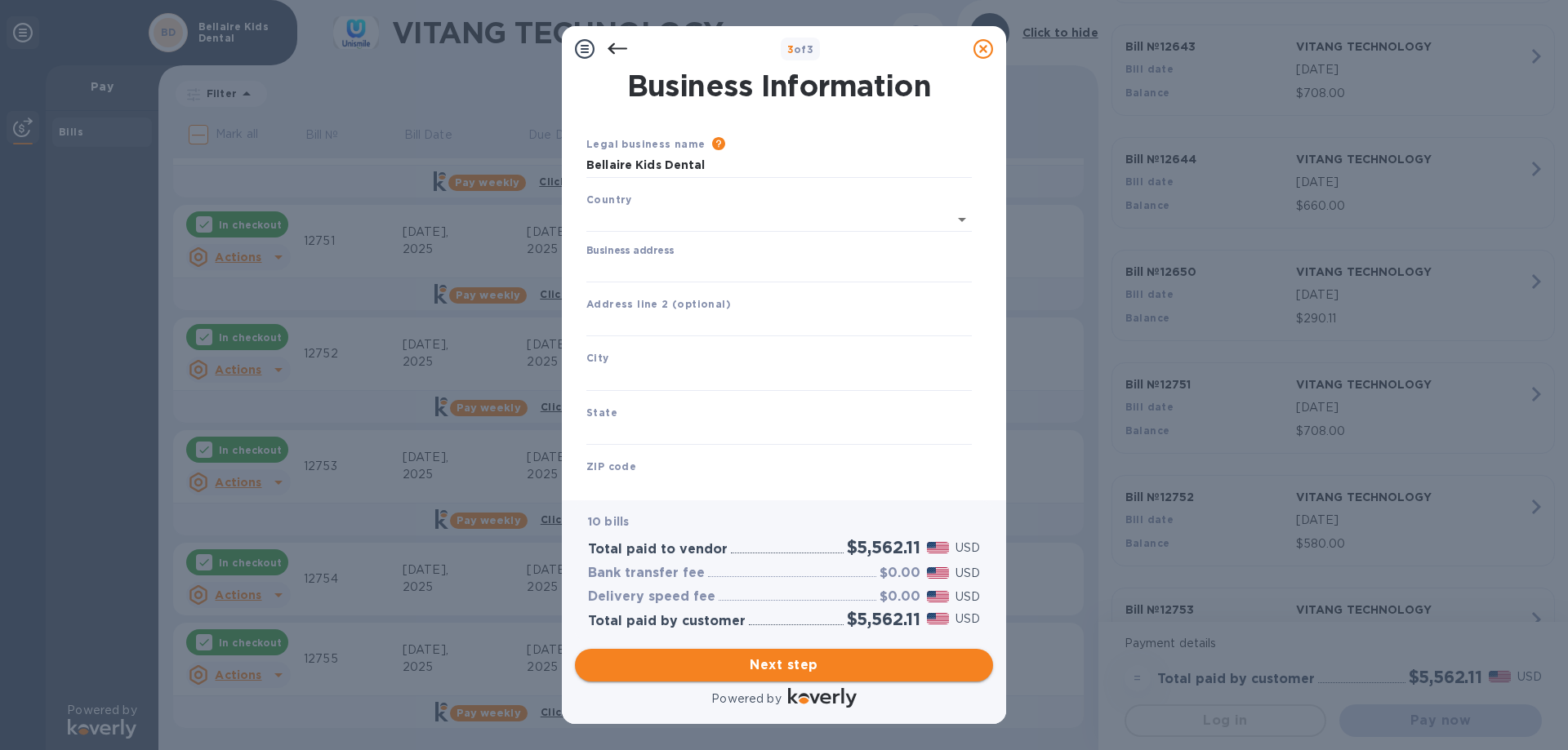
type input "[GEOGRAPHIC_DATA]"
click at [635, 274] on input "Business address" at bounding box center [779, 266] width 385 height 25
type input "[STREET_ADDRESS]"
click at [616, 366] on input "text" at bounding box center [779, 375] width 385 height 25
type input "[GEOGRAPHIC_DATA]"
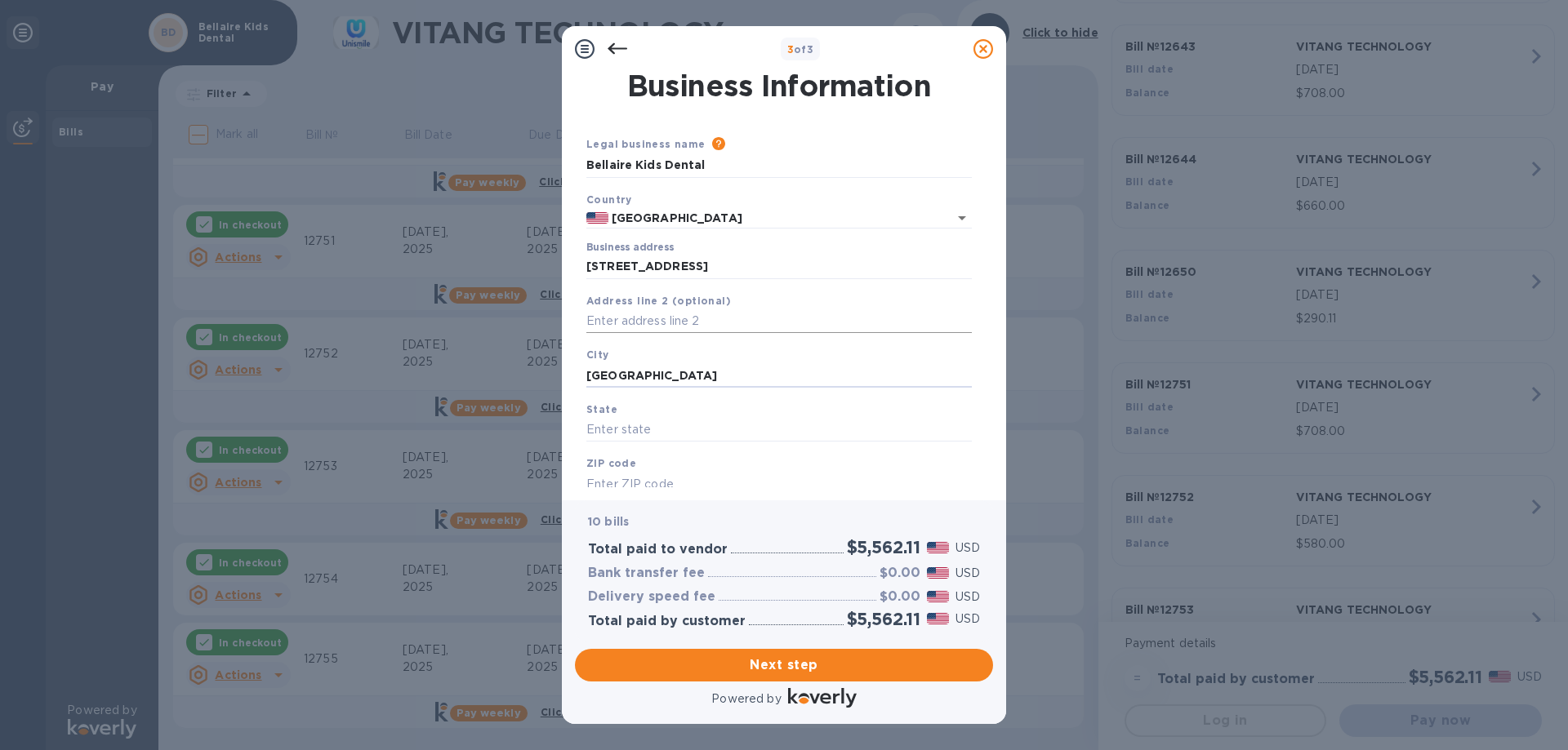
click at [732, 329] on input "text" at bounding box center [779, 321] width 385 height 25
type input "suite 250"
click at [634, 433] on input "text" at bounding box center [779, 430] width 385 height 25
type input "tx"
click at [624, 481] on input "text" at bounding box center [779, 484] width 385 height 25
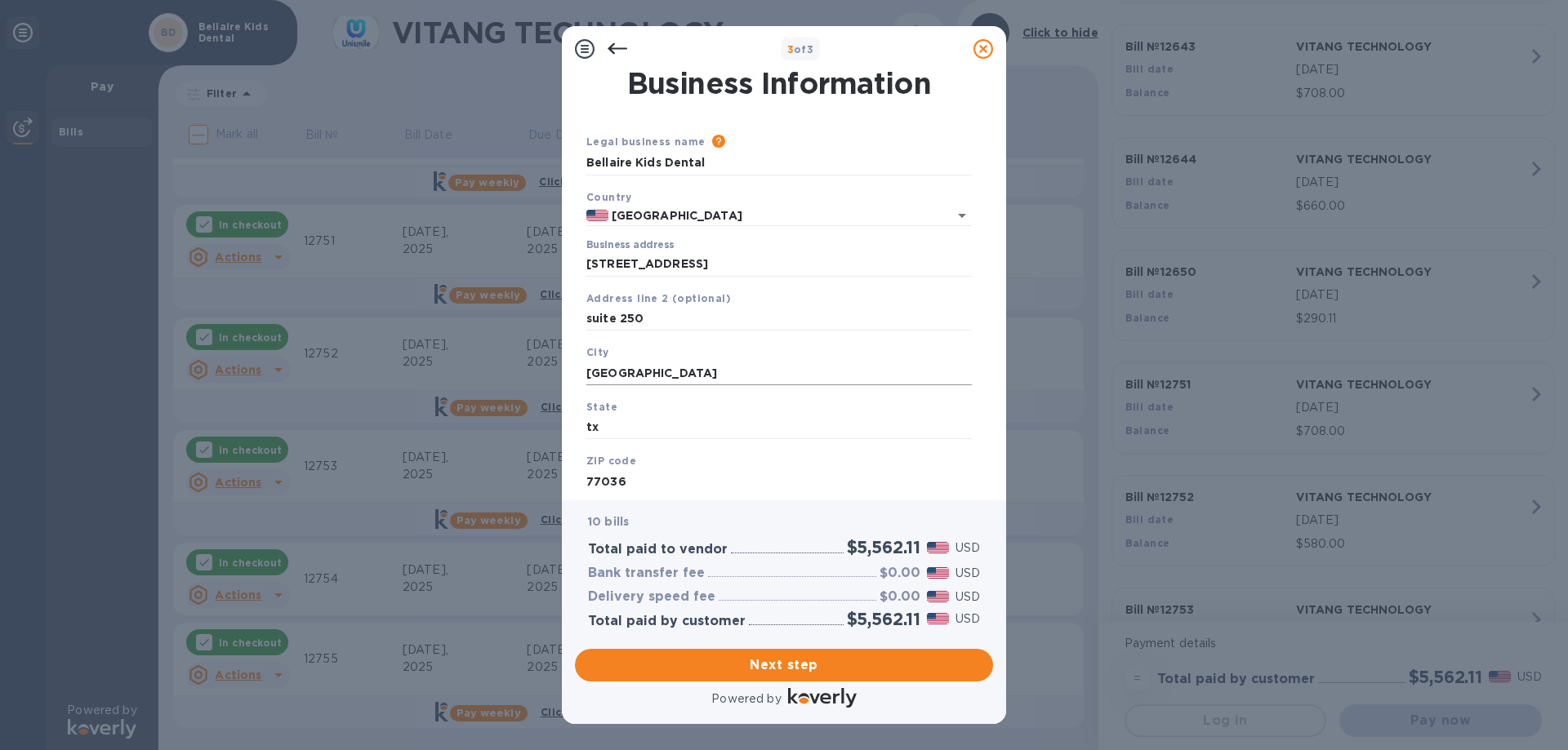
scroll to position [48, 0]
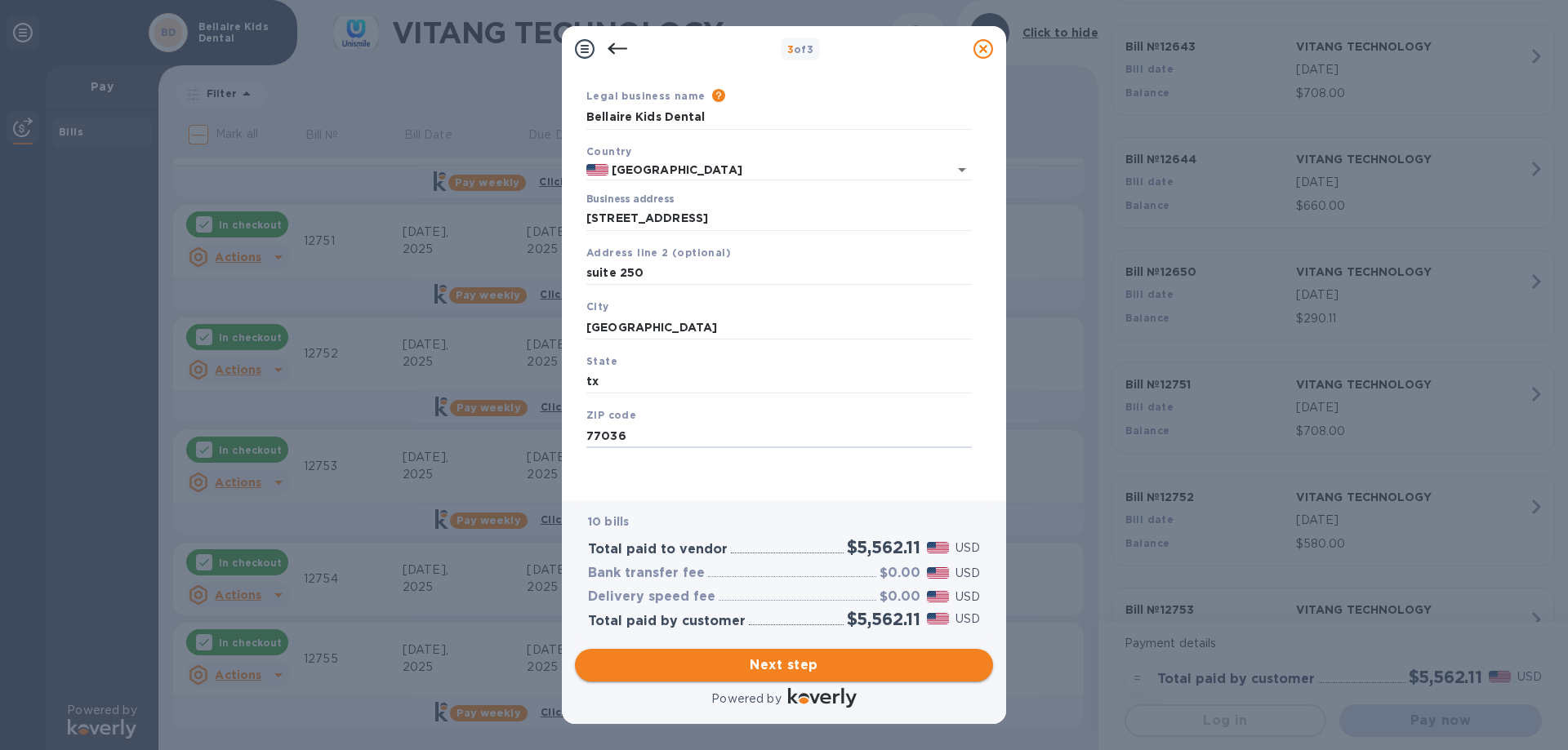
type input "77036"
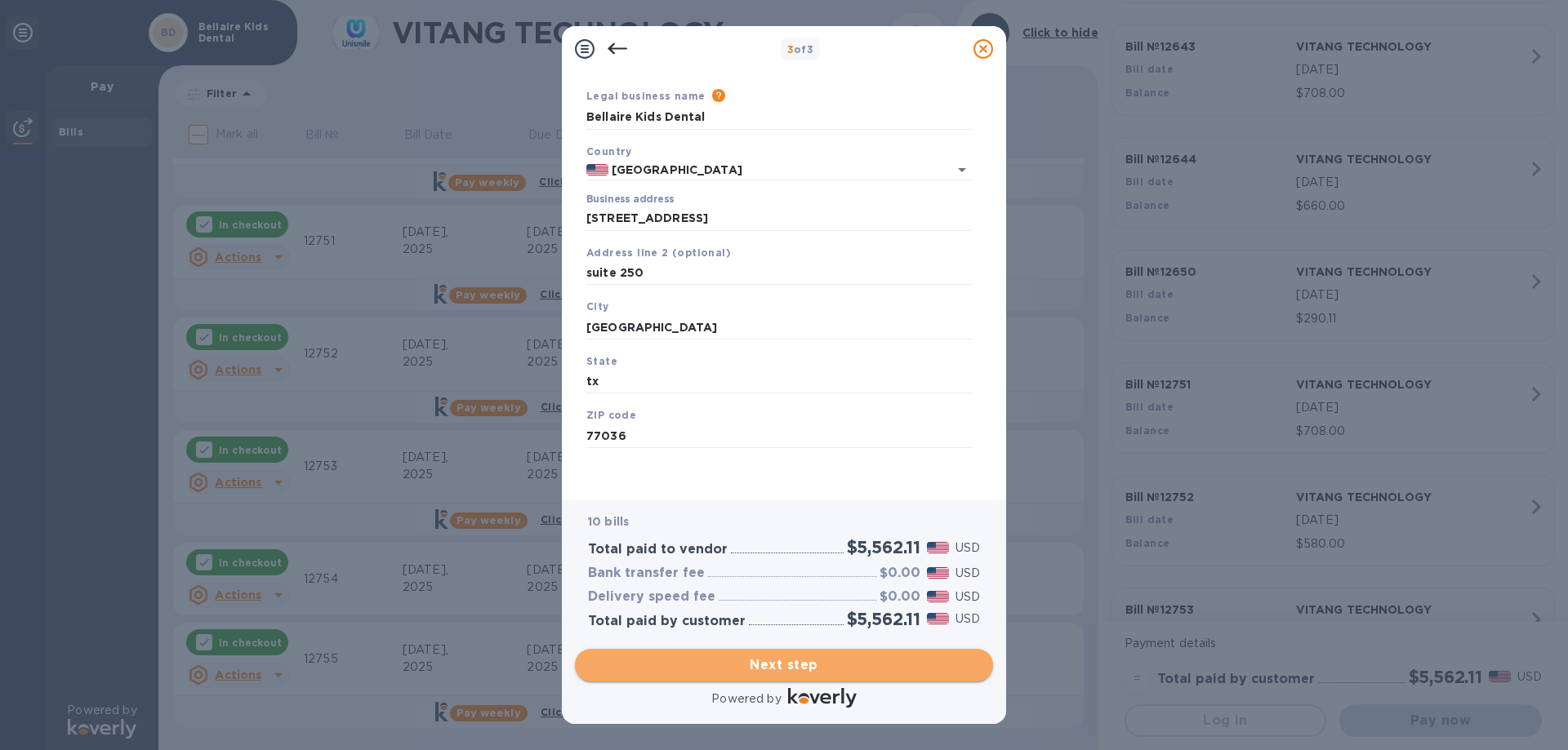
click at [857, 664] on span "Next step" at bounding box center [784, 665] width 392 height 20
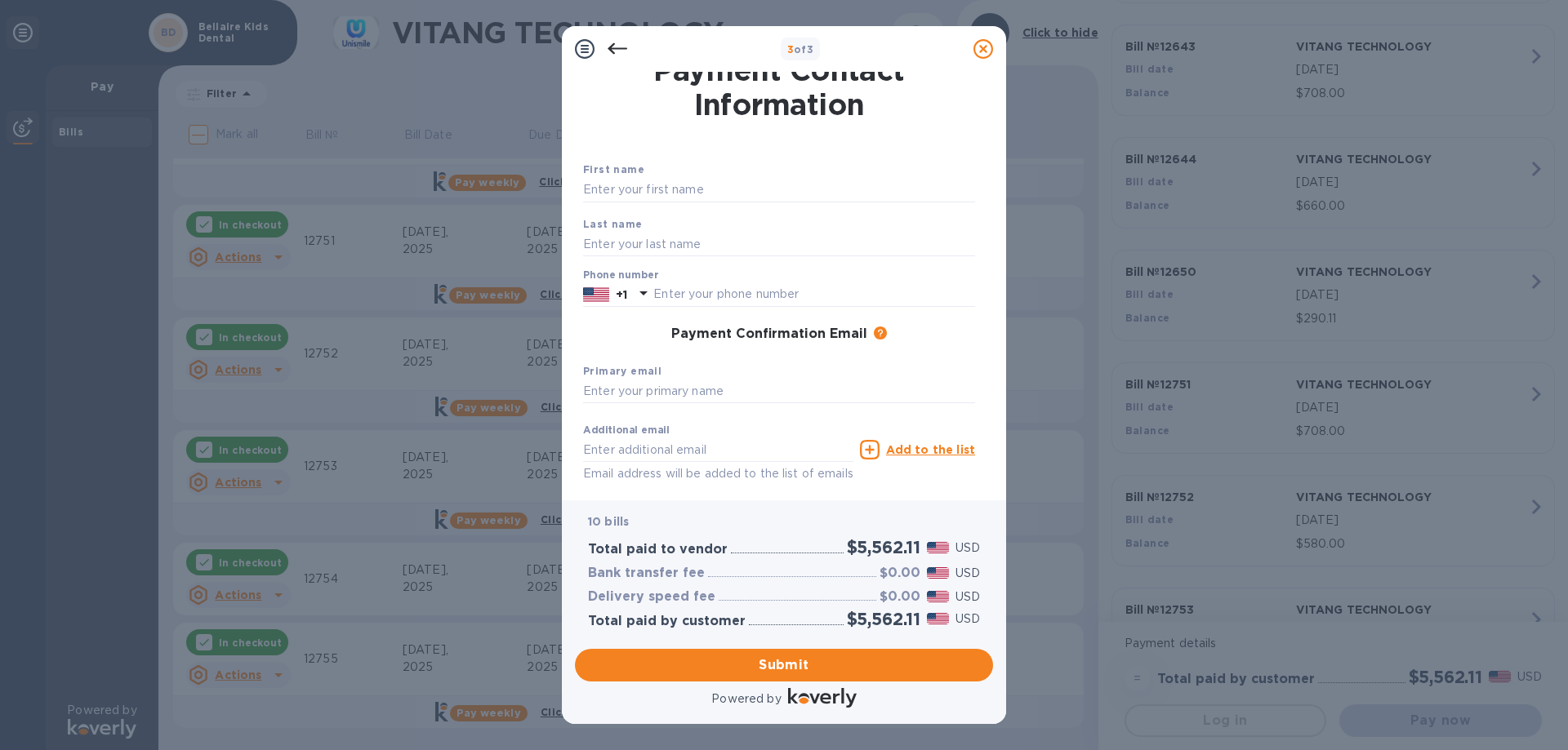
scroll to position [0, 0]
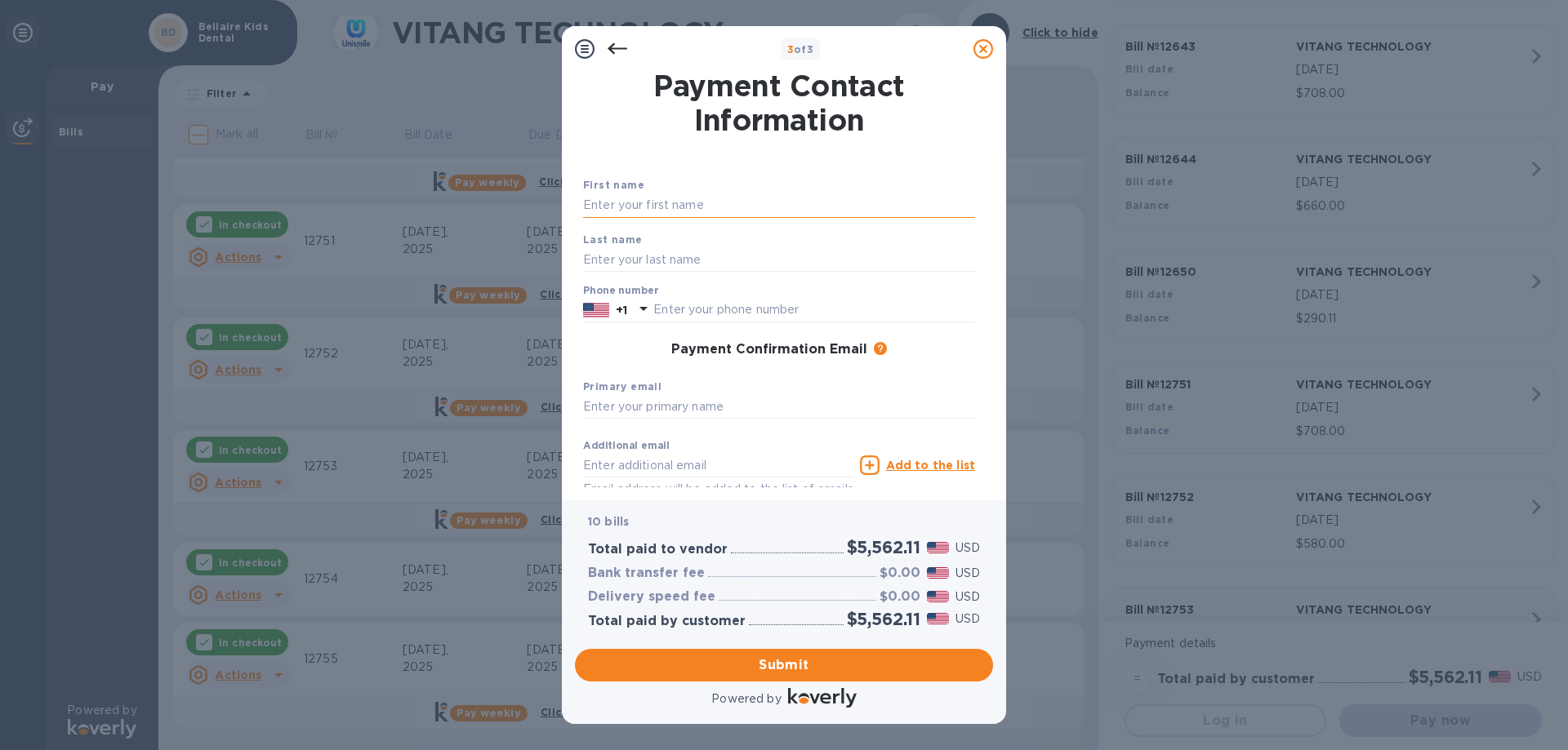
click at [685, 201] on input "text" at bounding box center [779, 205] width 392 height 25
type input "jun"
click at [591, 262] on input "text" at bounding box center [779, 260] width 392 height 25
type input "[PERSON_NAME]"
type input "2103322172"
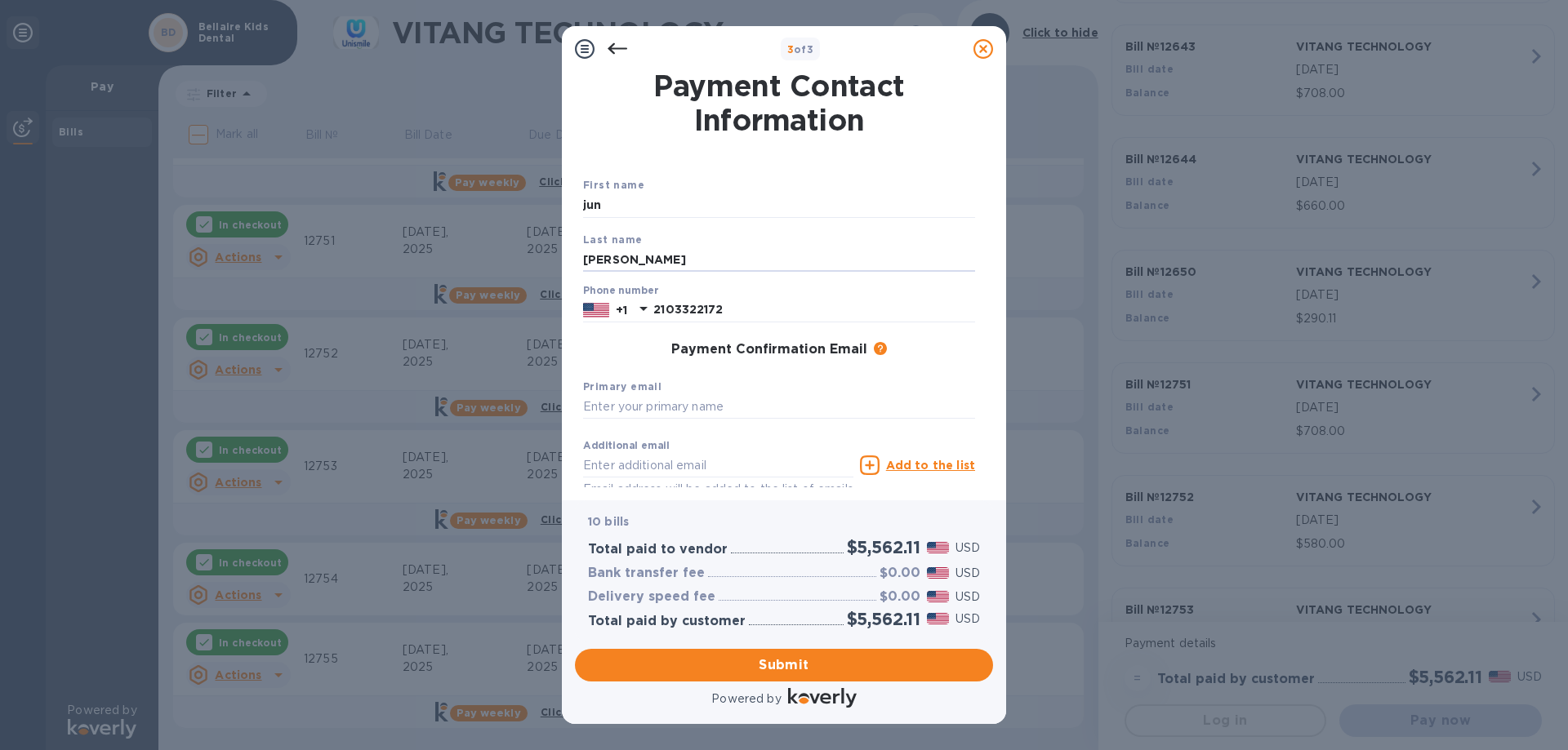
type input "[EMAIL_ADDRESS][DOMAIN_NAME]"
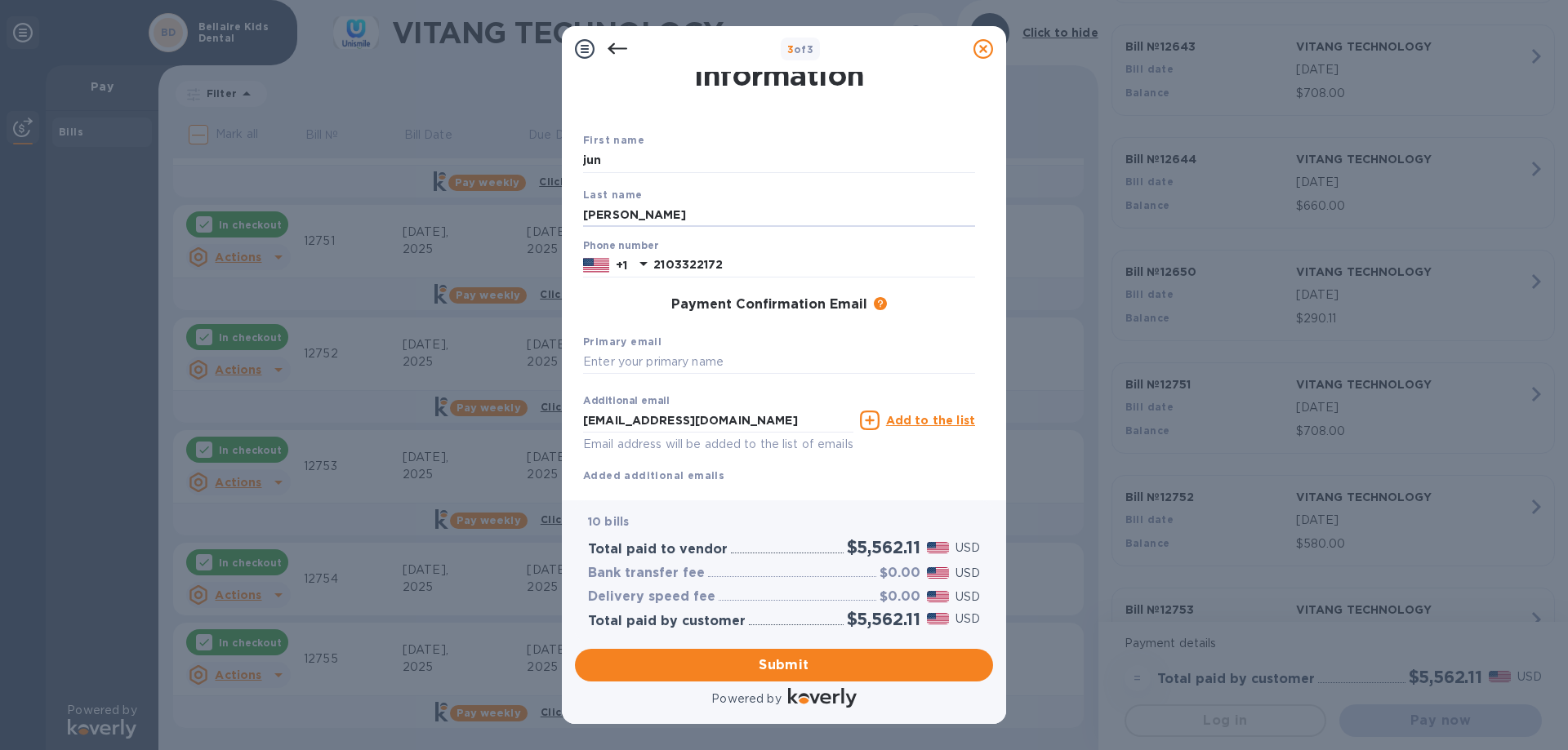
scroll to position [82, 0]
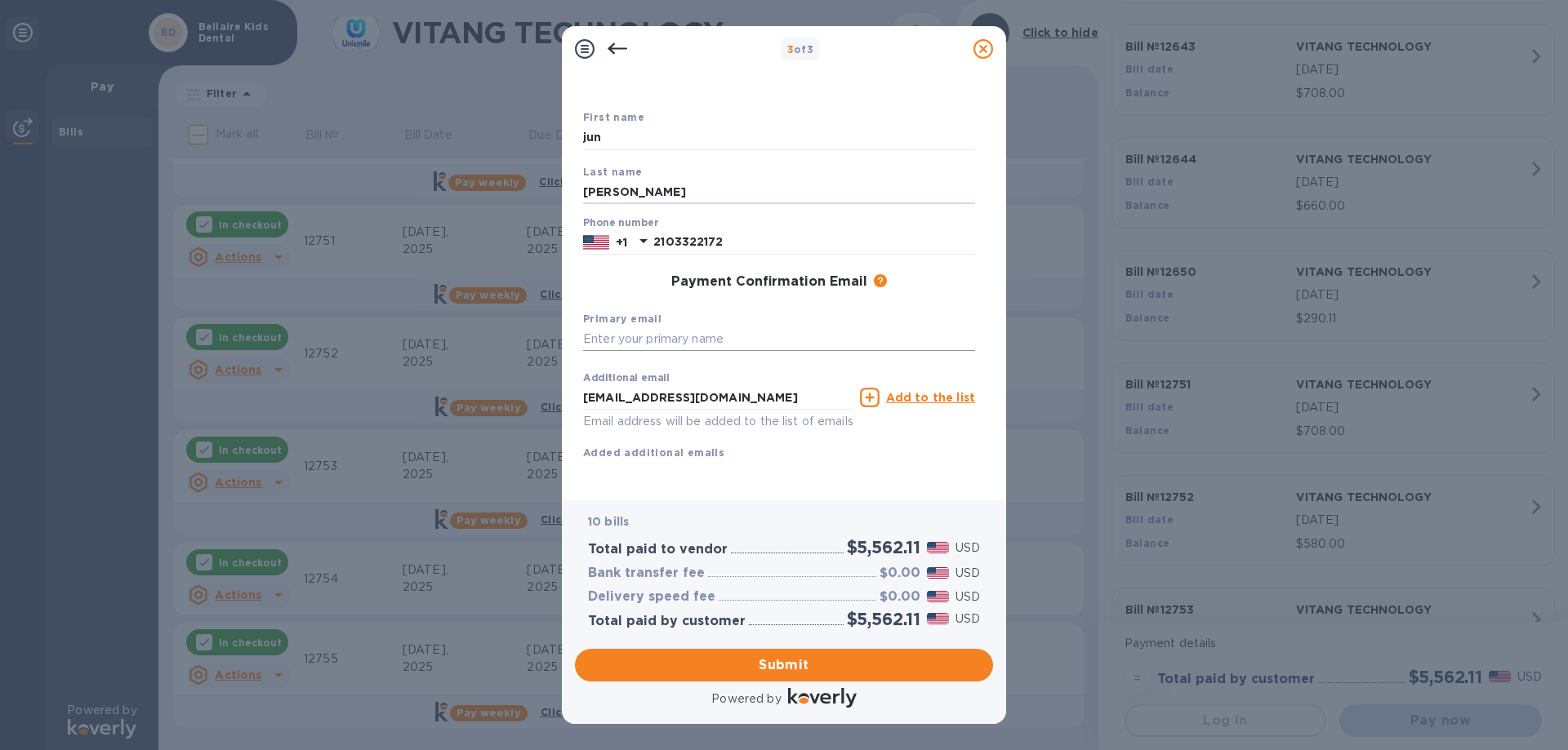
click at [625, 327] on input "text" at bounding box center [779, 339] width 392 height 25
type input "[EMAIL_ADDRESS][DOMAIN_NAME]"
click at [828, 435] on div "Additional email [EMAIL_ADDRESS][DOMAIN_NAME] Email address will be added to th…" at bounding box center [779, 412] width 392 height 97
click at [781, 668] on span "Submit" at bounding box center [784, 665] width 392 height 20
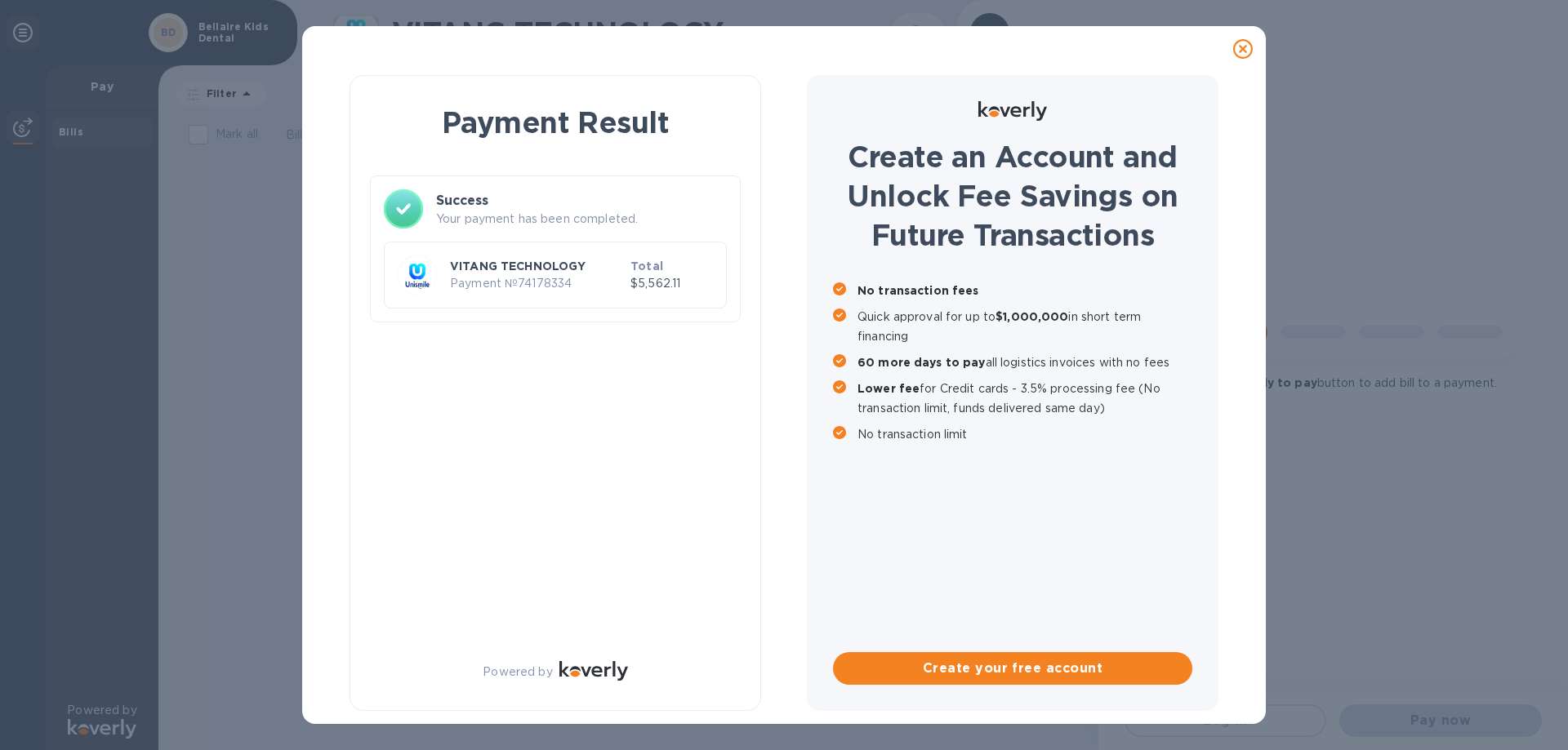
scroll to position [0, 0]
